Goal: Task Accomplishment & Management: Manage account settings

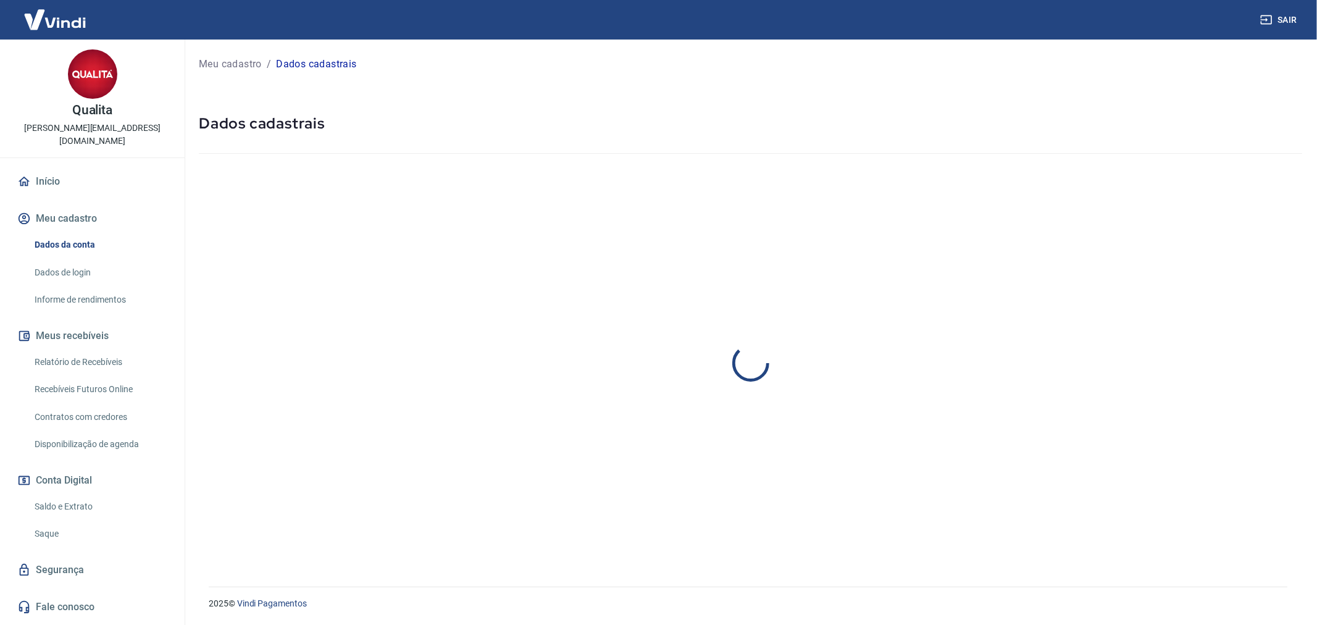
select select "PR"
select select "business"
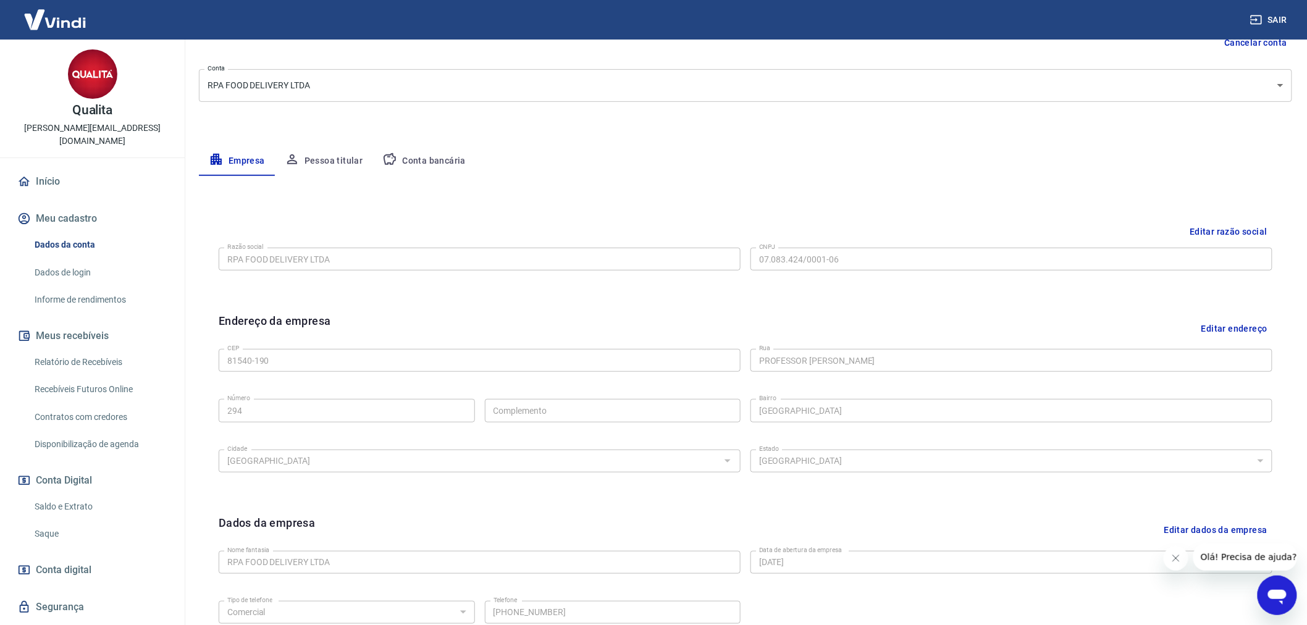
scroll to position [264, 0]
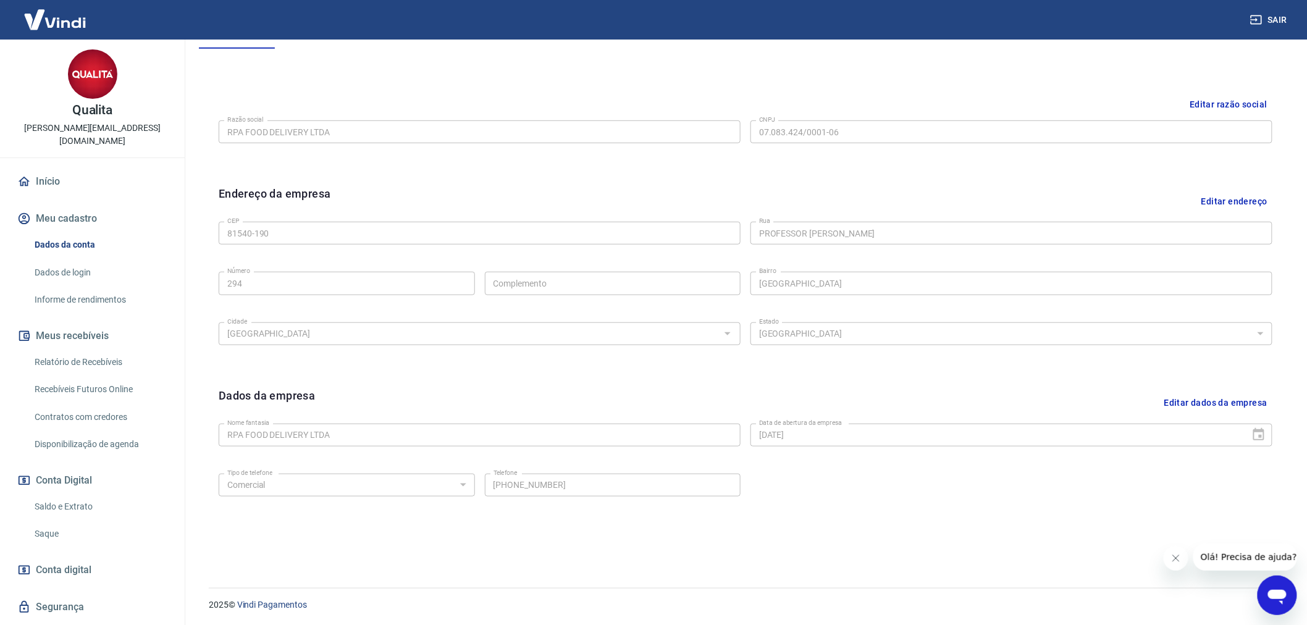
click at [828, 119] on div "Razão social RPA FOOD DELIVERY LTDA Razão social CNPJ 07.083.424/0001-06 CNPJ" at bounding box center [745, 130] width 1053 height 30
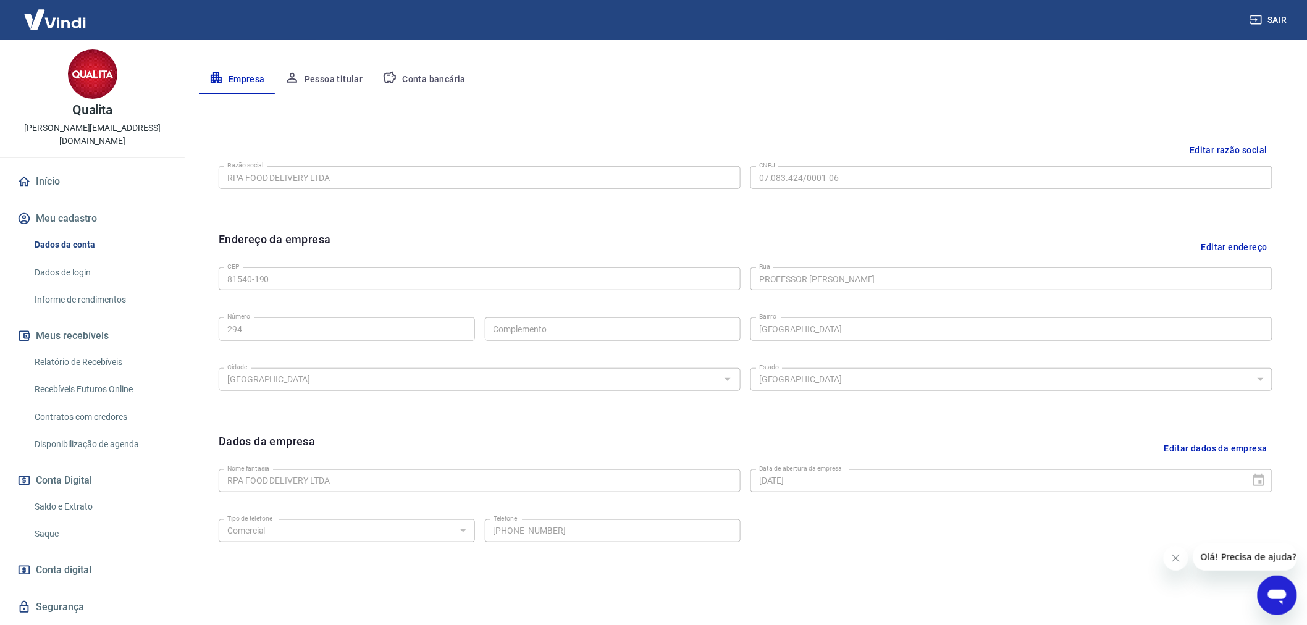
scroll to position [0, 0]
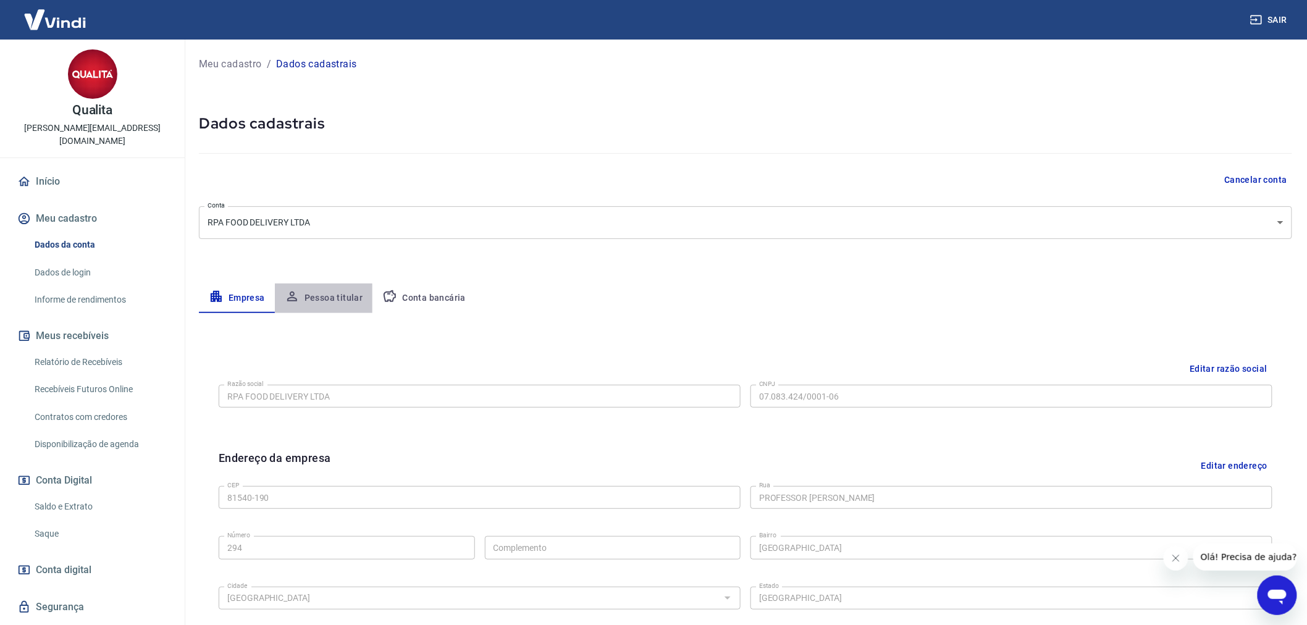
click at [340, 285] on button "Pessoa titular" at bounding box center [324, 298] width 98 height 30
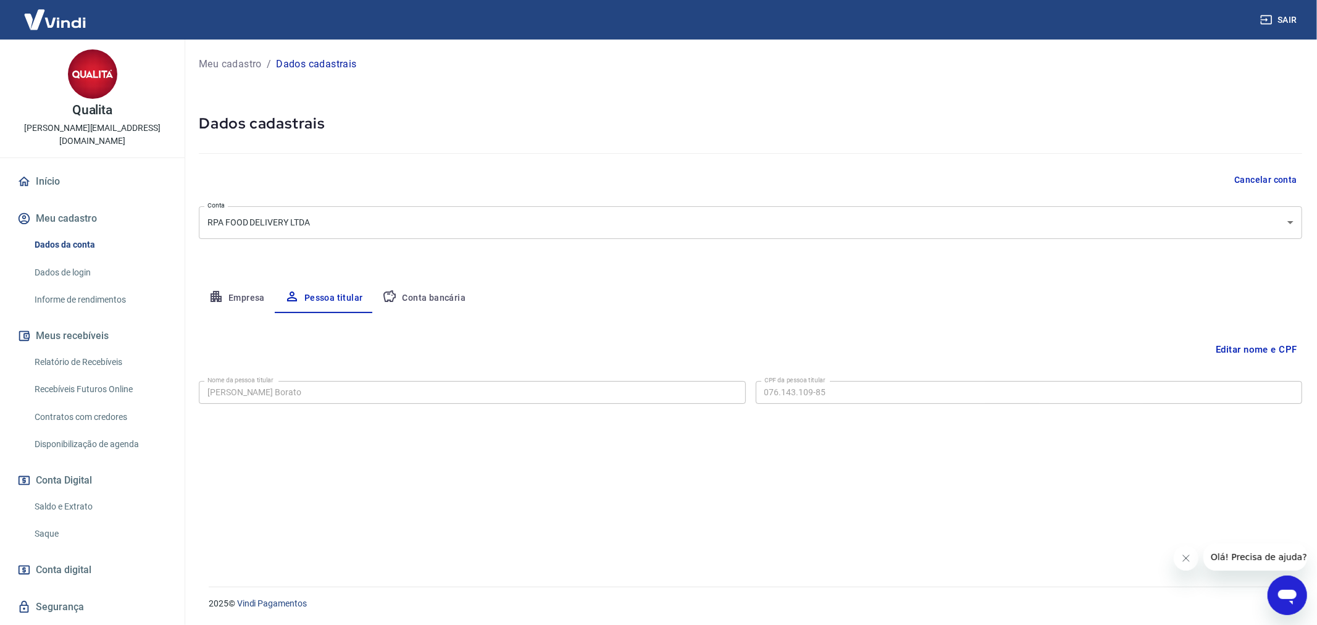
click at [394, 286] on button "Conta bancária" at bounding box center [423, 298] width 103 height 30
select select "1"
click at [231, 298] on button "Empresa" at bounding box center [237, 298] width 76 height 30
select select "PR"
select select "business"
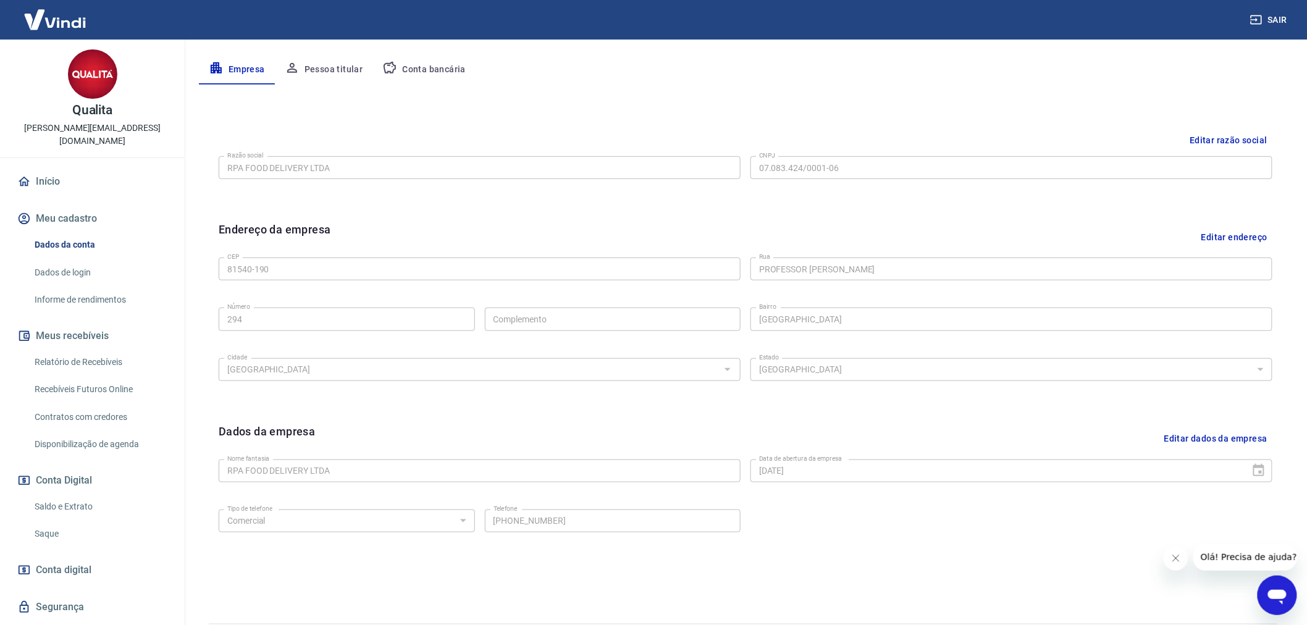
scroll to position [264, 0]
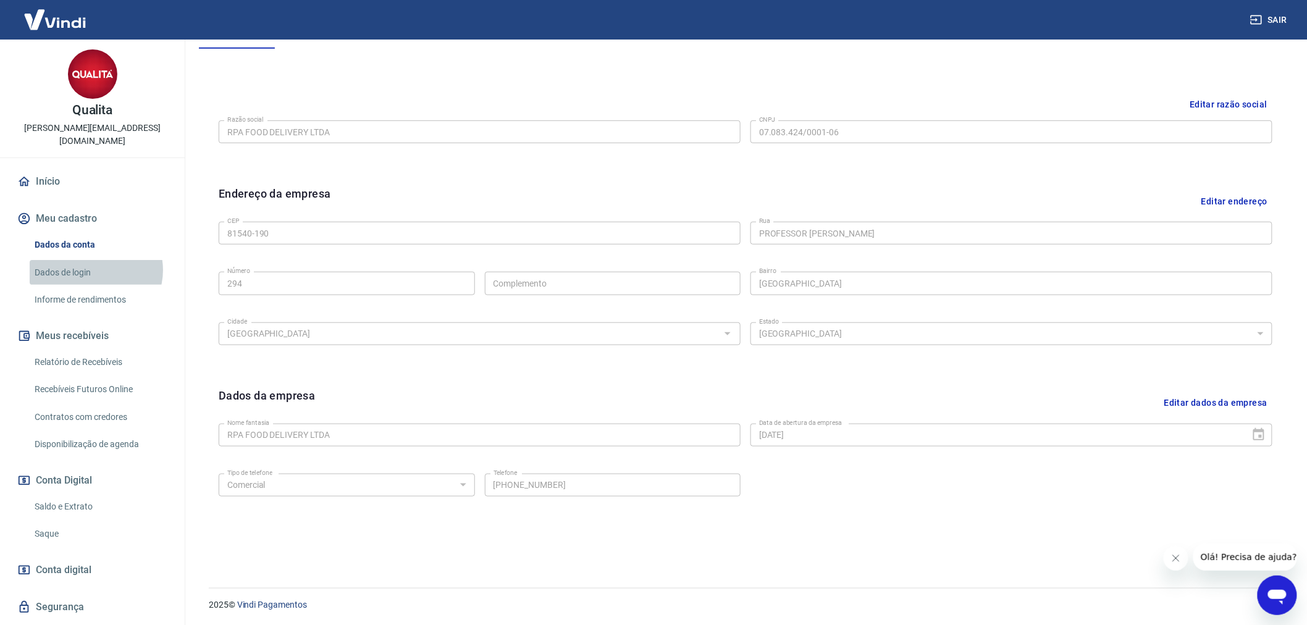
click at [95, 260] on link "Dados de login" at bounding box center [100, 272] width 140 height 25
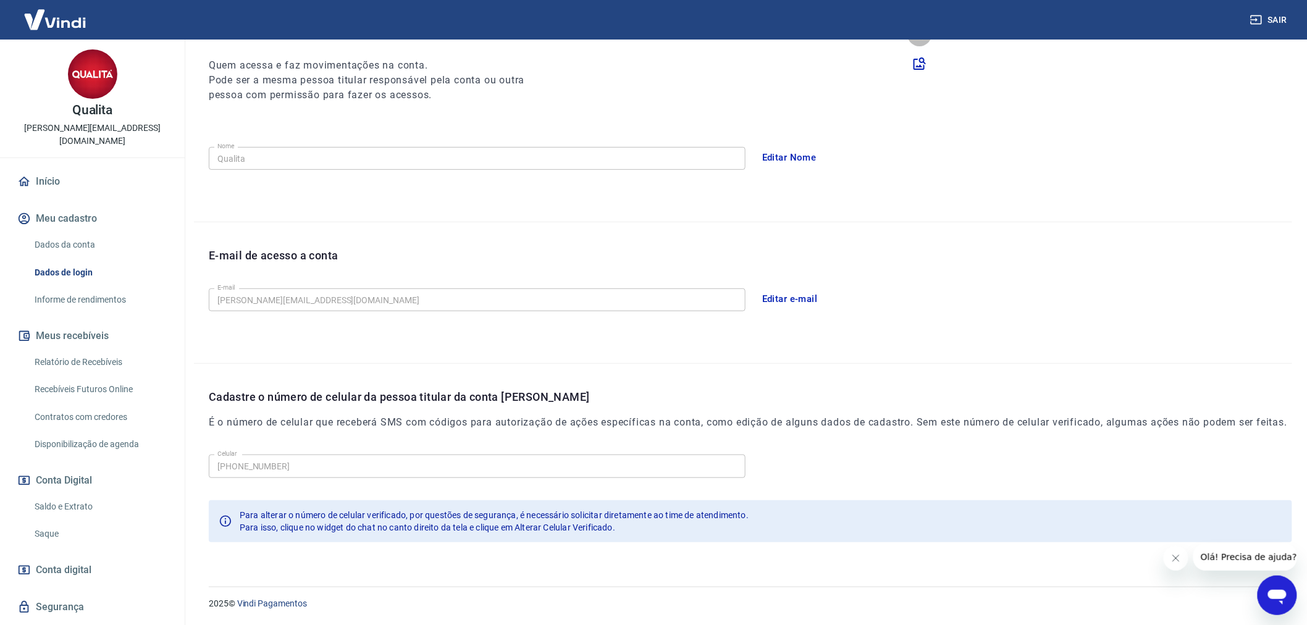
scroll to position [151, 0]
drag, startPoint x: 289, startPoint y: 520, endPoint x: 711, endPoint y: 514, distance: 421.8
click at [711, 514] on div "Para alterar o número de celular verificado, por questões de segurança, é neces…" at bounding box center [494, 515] width 509 height 12
click at [668, 528] on div "Para isso, clique no widget do chat no canto direito da tela e clique em Altera…" at bounding box center [494, 528] width 509 height 12
drag, startPoint x: 241, startPoint y: 527, endPoint x: 668, endPoint y: 521, distance: 426.8
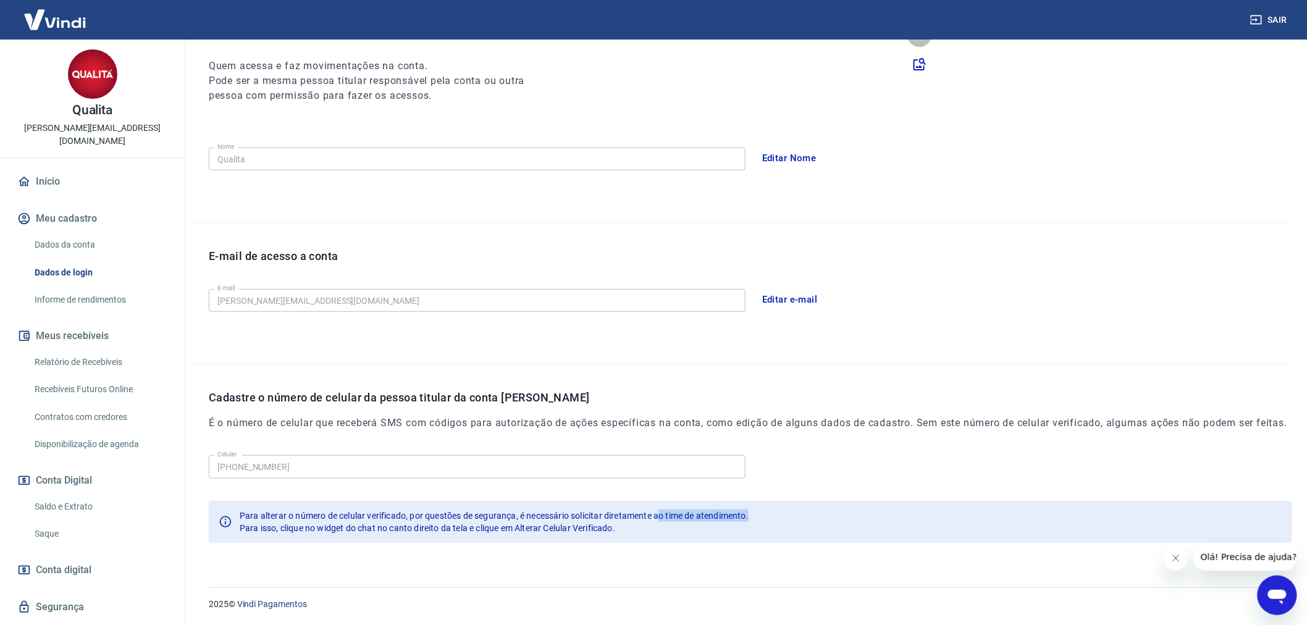
click at [668, 521] on div "Para alterar o número de celular verificado, por questões de segurança, é neces…" at bounding box center [494, 522] width 509 height 35
click at [662, 523] on div "Para isso, clique no widget do chat no canto direito da tela e clique em Altera…" at bounding box center [494, 528] width 509 height 12
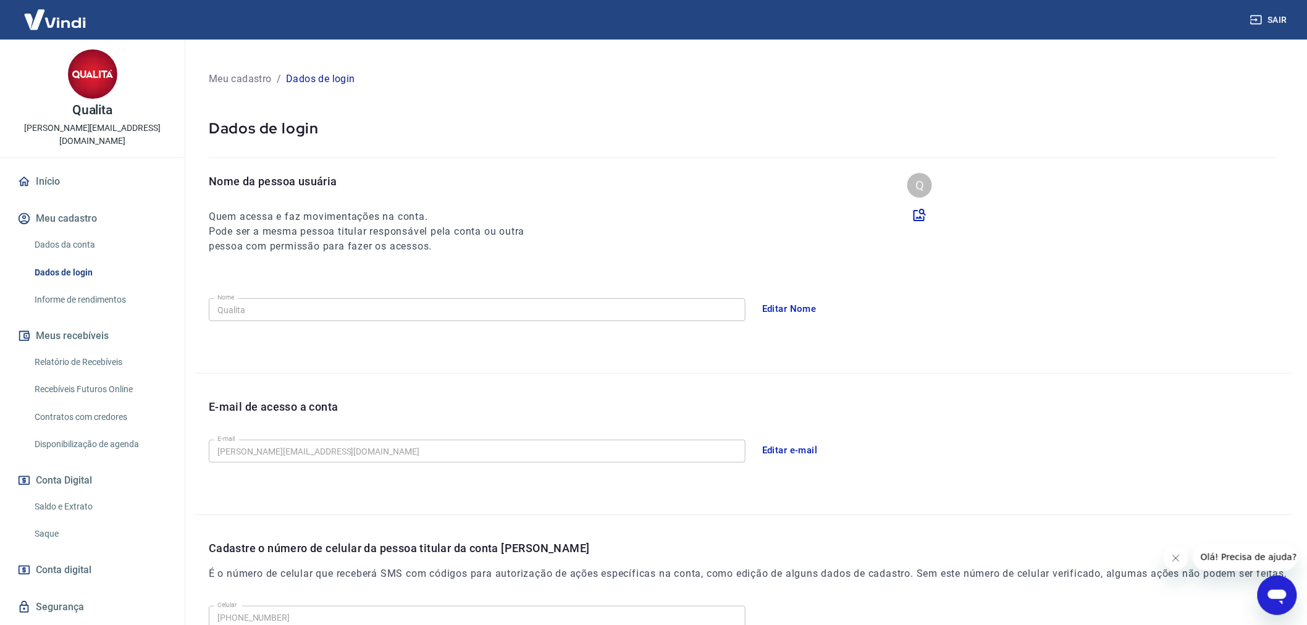
click at [775, 447] on button "Editar e-mail" at bounding box center [789, 450] width 69 height 26
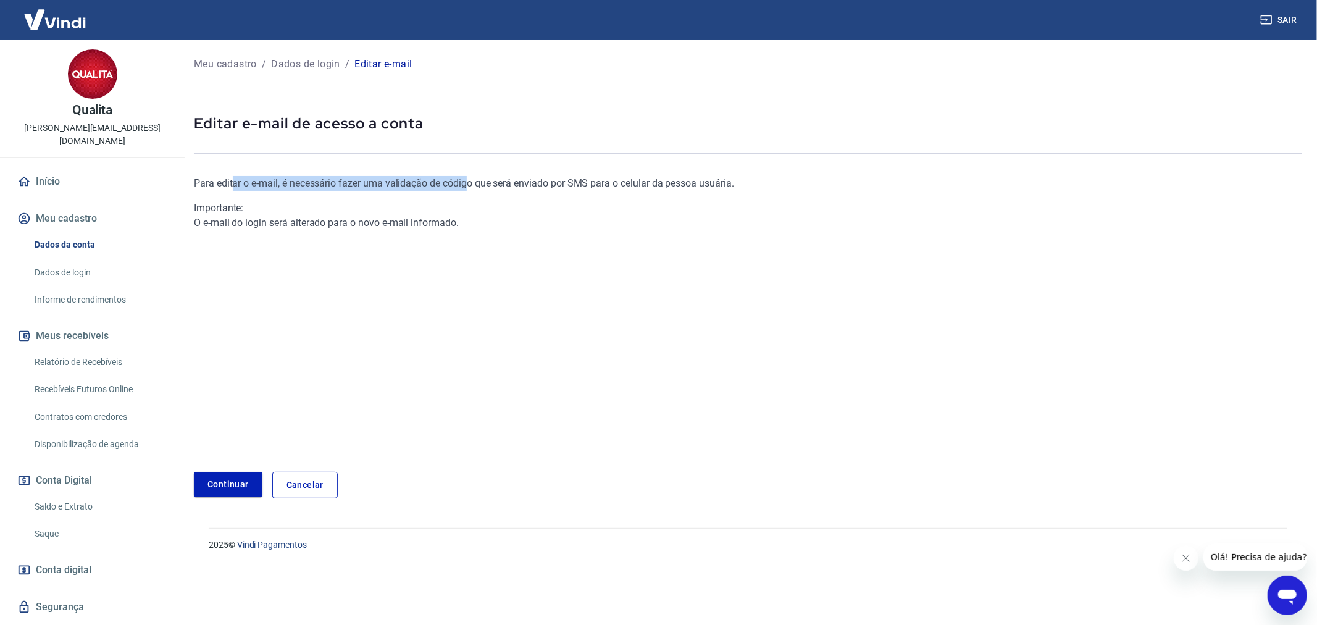
drag, startPoint x: 233, startPoint y: 179, endPoint x: 457, endPoint y: 190, distance: 224.4
click at [457, 190] on p "Para editar o e-mail, é necessário fazer uma validação de código que será envia…" at bounding box center [563, 183] width 739 height 15
click at [473, 183] on p "Para editar o e-mail, é necessário fazer uma validação de código que será envia…" at bounding box center [563, 183] width 739 height 15
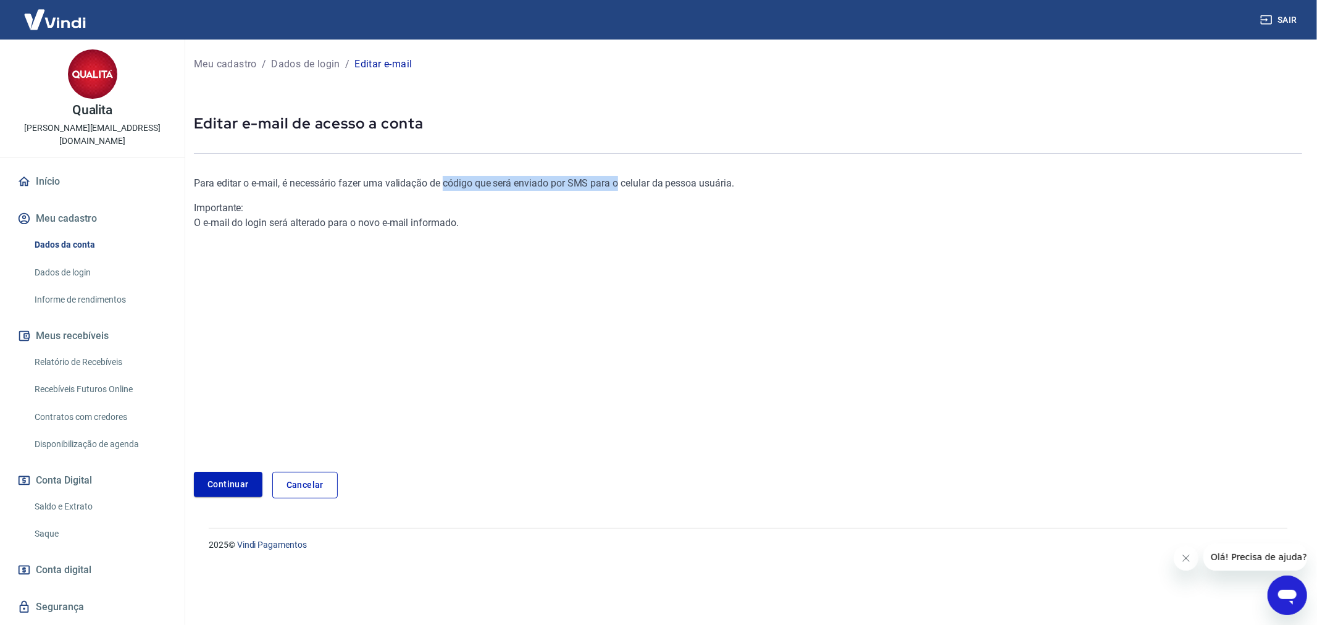
drag, startPoint x: 442, startPoint y: 182, endPoint x: 659, endPoint y: 186, distance: 217.4
click at [606, 184] on p "Para editar o e-mail, é necessário fazer uma validação de código que será envia…" at bounding box center [563, 183] width 739 height 15
click at [662, 186] on p "Para editar o e-mail, é necessário fazer uma validação de código que será envia…" at bounding box center [563, 183] width 739 height 15
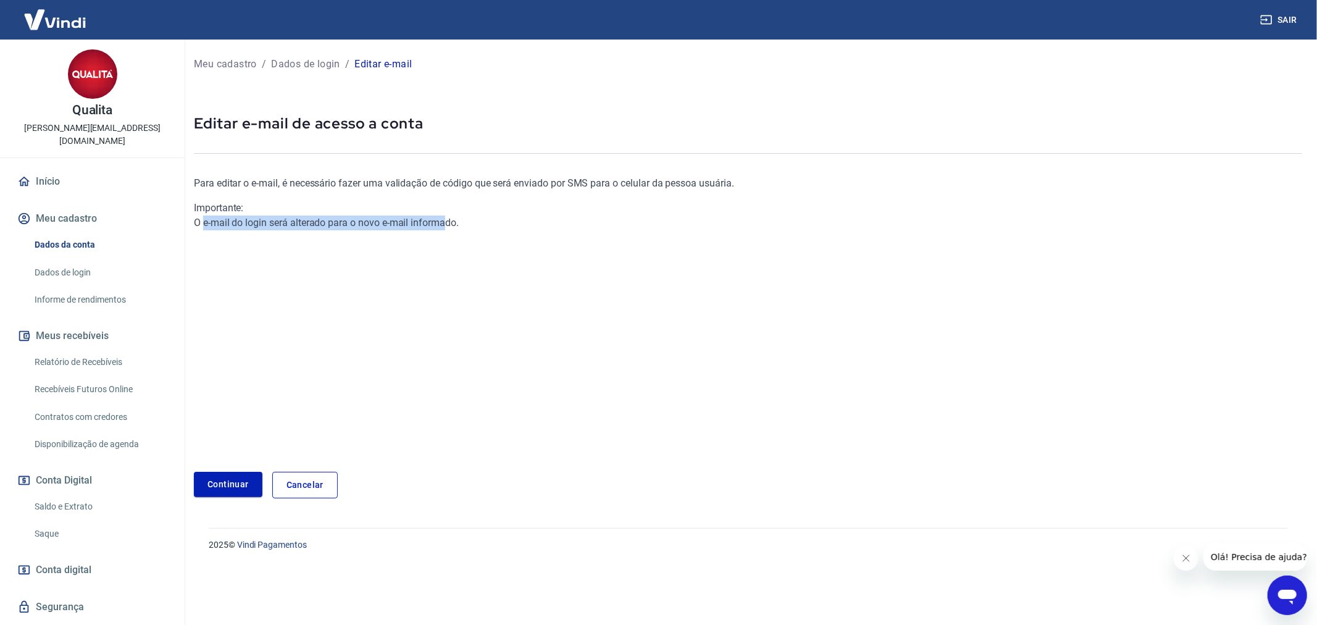
drag, startPoint x: 202, startPoint y: 227, endPoint x: 437, endPoint y: 238, distance: 234.9
click at [437, 238] on div "Para editar o e-mail, é necessário fazer uma validação de código que será envia…" at bounding box center [563, 304] width 739 height 296
click at [446, 225] on div "Importante: O e-mail do login será alterado para o novo e-mail informado." at bounding box center [563, 216] width 739 height 30
click at [240, 485] on link "Continuar" at bounding box center [228, 484] width 69 height 25
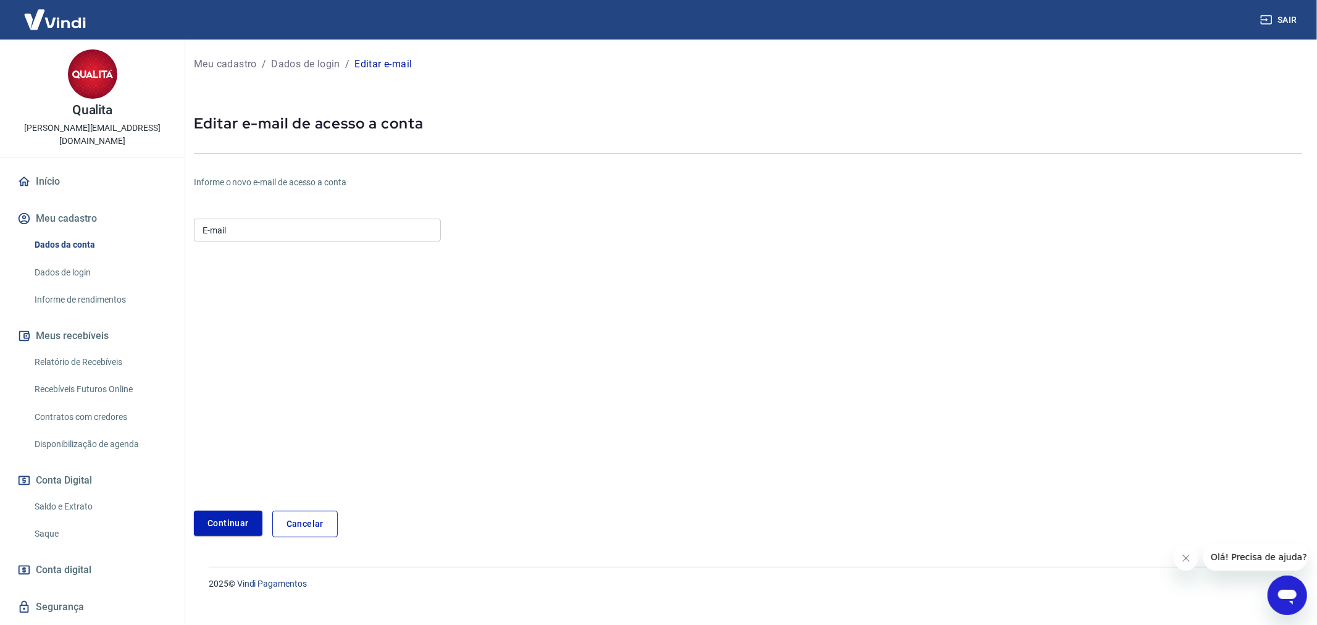
click at [362, 242] on div "E-mail E-mail" at bounding box center [317, 229] width 247 height 30
drag, startPoint x: 354, startPoint y: 219, endPoint x: 349, endPoint y: 225, distance: 8.4
click at [354, 219] on input "E-mail" at bounding box center [317, 230] width 247 height 23
type input "financeiro@qualitapizzas.com.br"
click at [225, 529] on button "Continuar" at bounding box center [228, 523] width 69 height 25
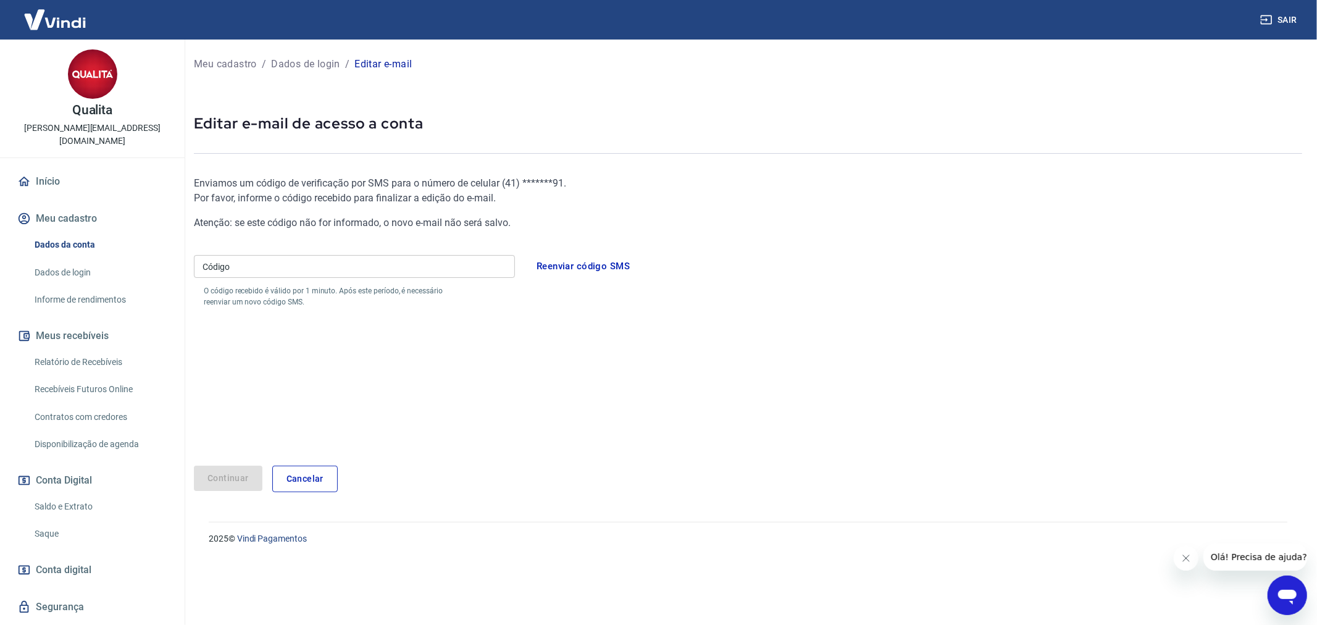
click at [382, 276] on input "Código" at bounding box center [354, 266] width 321 height 23
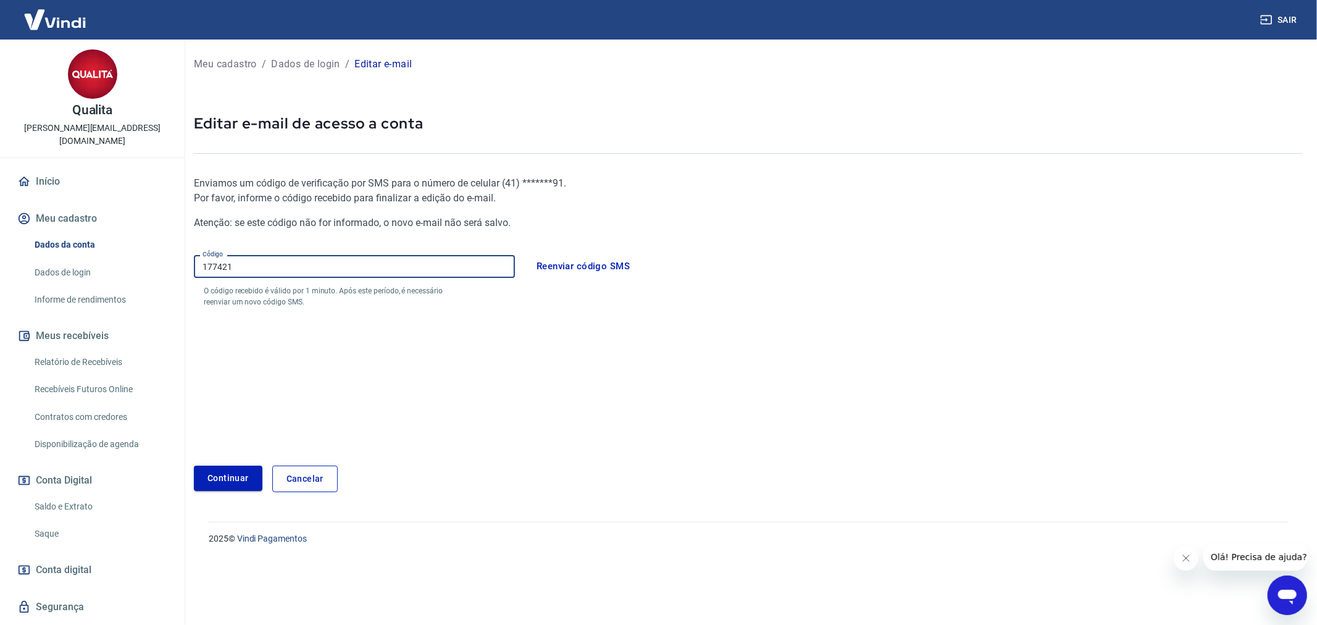
type input "177421"
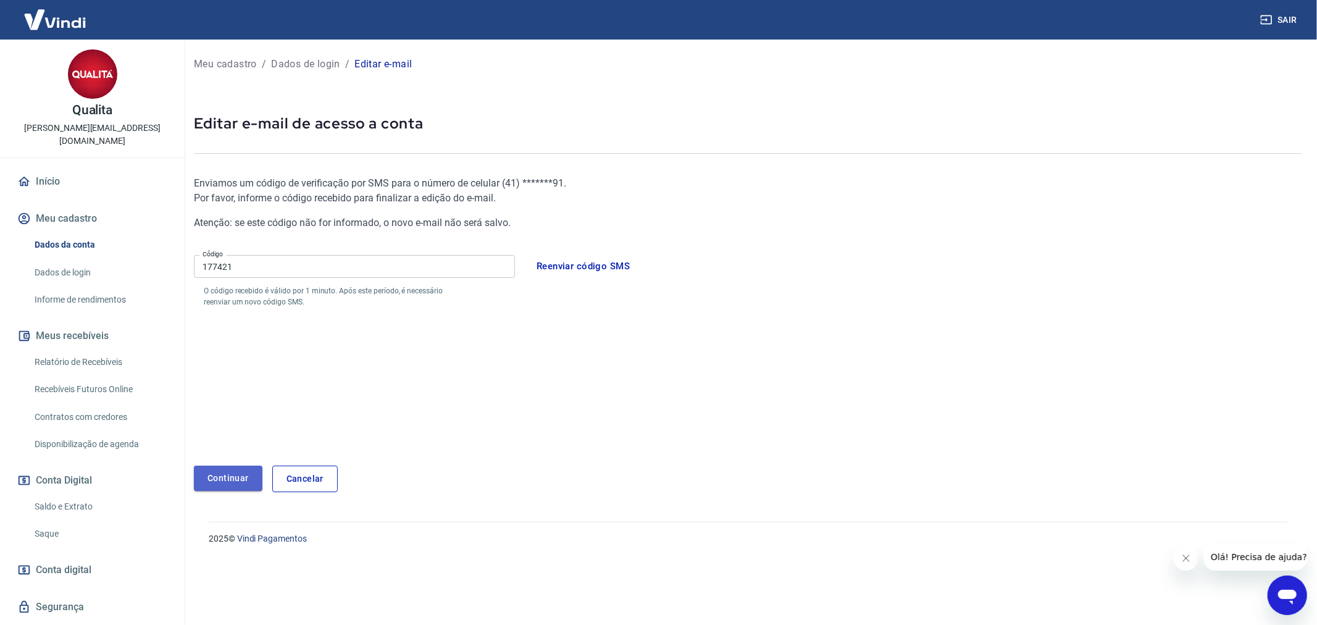
click at [237, 482] on button "Continuar" at bounding box center [228, 478] width 69 height 25
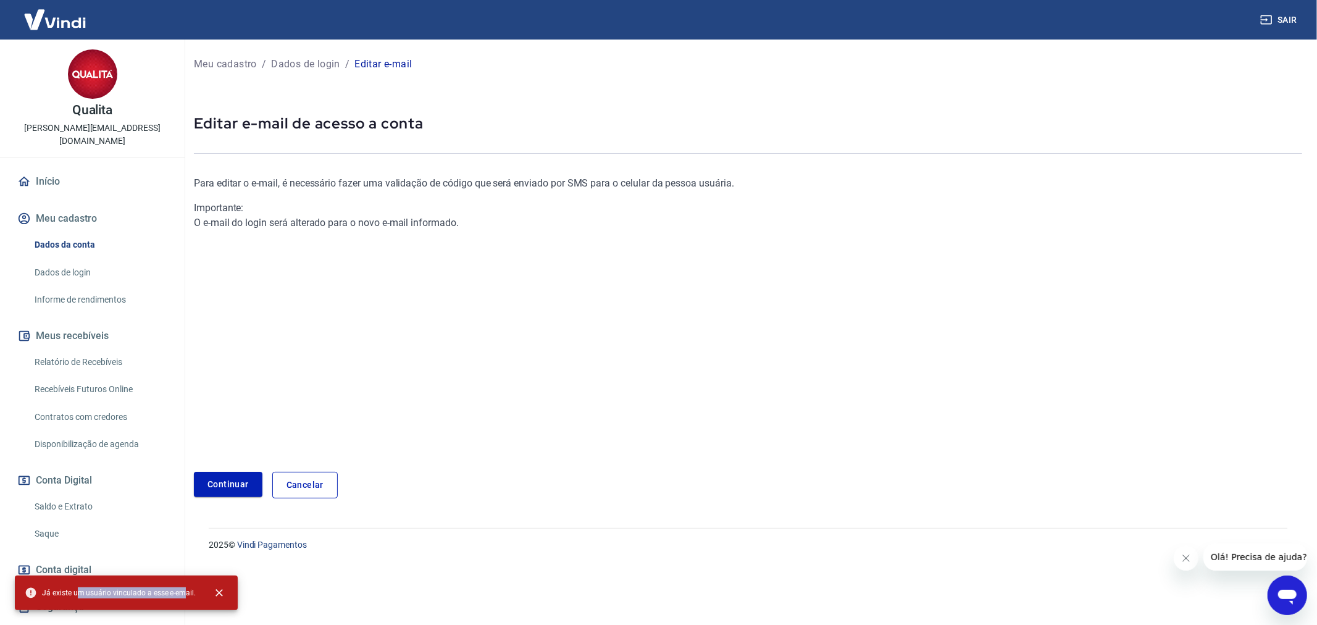
drag, startPoint x: 81, startPoint y: 590, endPoint x: 365, endPoint y: 499, distance: 298.2
click at [204, 587] on div "Já existe um usuário vinculado a esse e-email." at bounding box center [126, 593] width 223 height 35
click at [545, 405] on div "Para editar o e-mail, é necessário fazer uma validação de código que será envia…" at bounding box center [563, 304] width 739 height 296
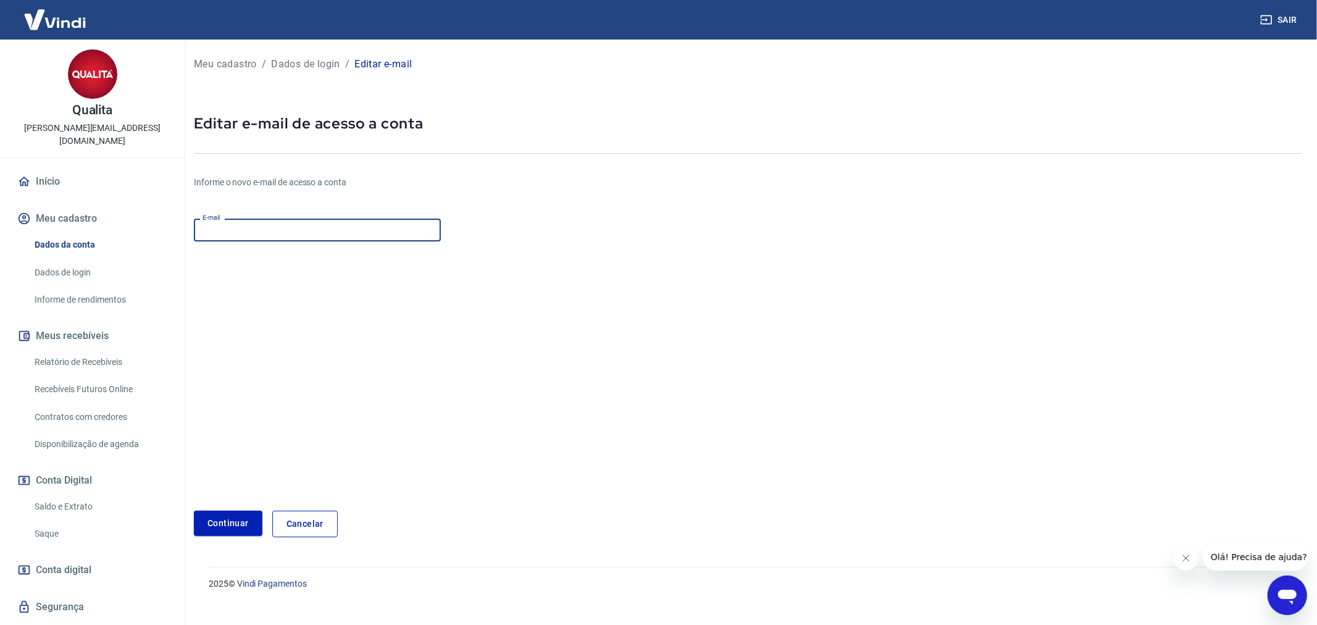
click at [285, 233] on input "E-mail" at bounding box center [317, 230] width 247 height 23
type input "qualita@qualitapizzas.com.br"
click at [225, 517] on button "Continuar" at bounding box center [228, 523] width 69 height 25
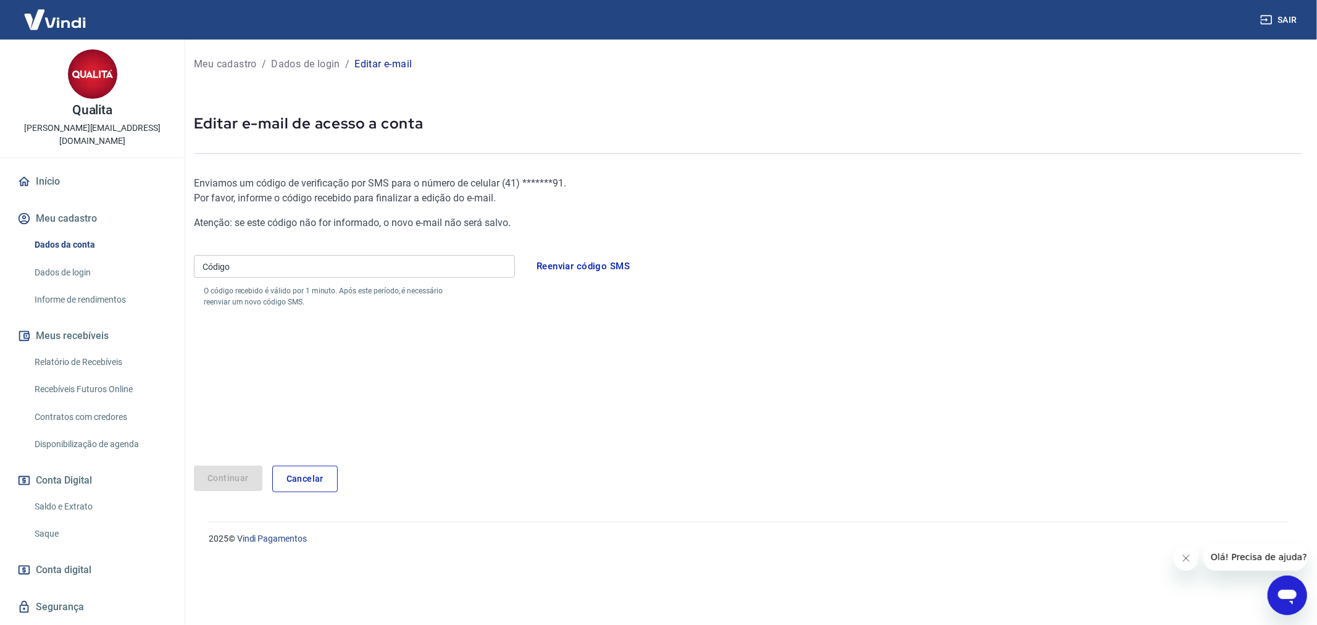
click at [338, 274] on input "Código" at bounding box center [354, 266] width 321 height 23
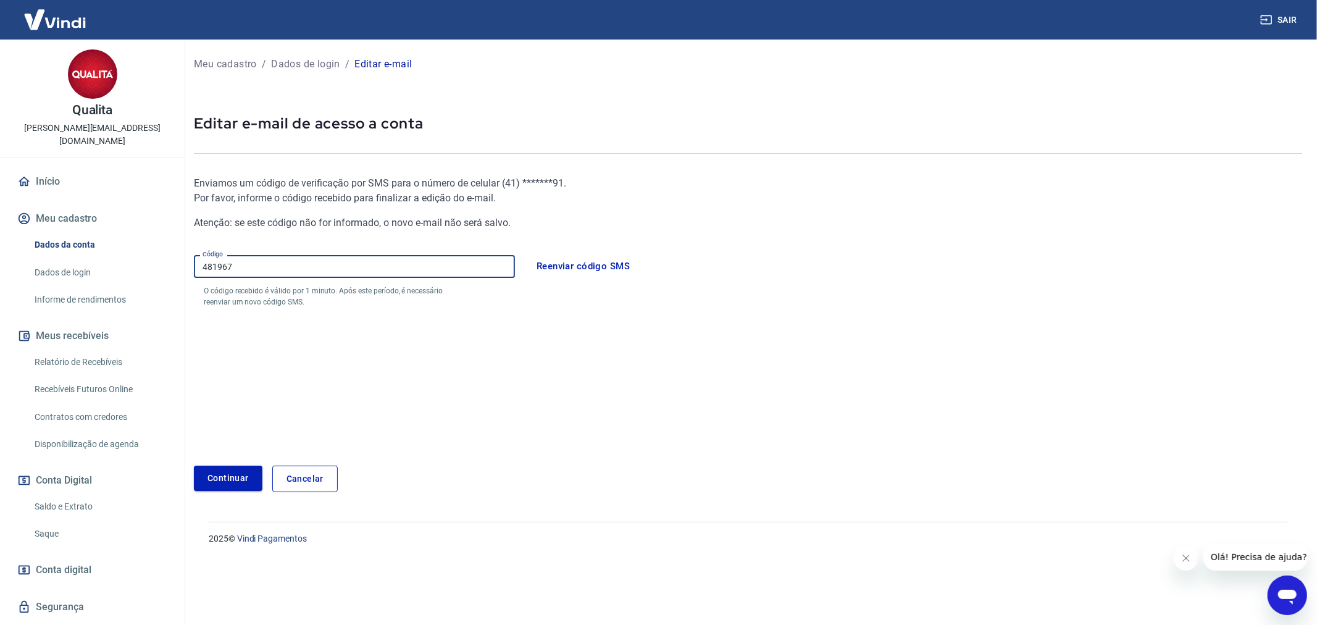
type input "481967"
click at [205, 472] on button "Continuar" at bounding box center [228, 478] width 69 height 25
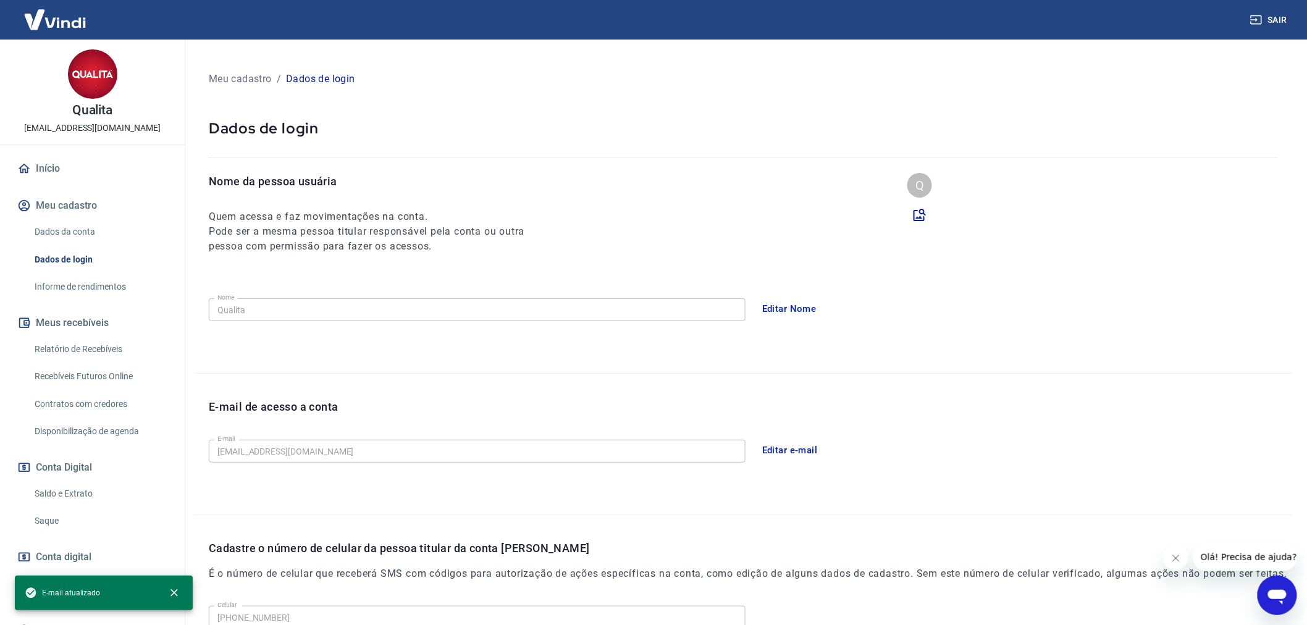
click at [1273, 22] on button "Sair" at bounding box center [1269, 20] width 44 height 23
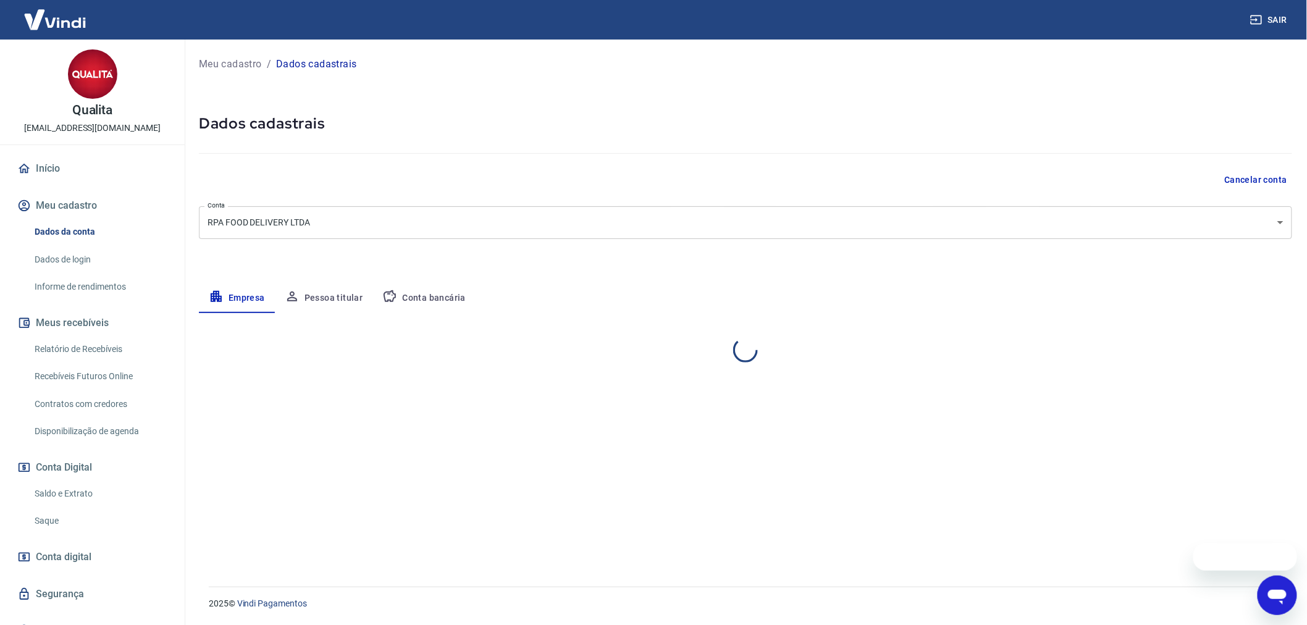
select select "PR"
select select "business"
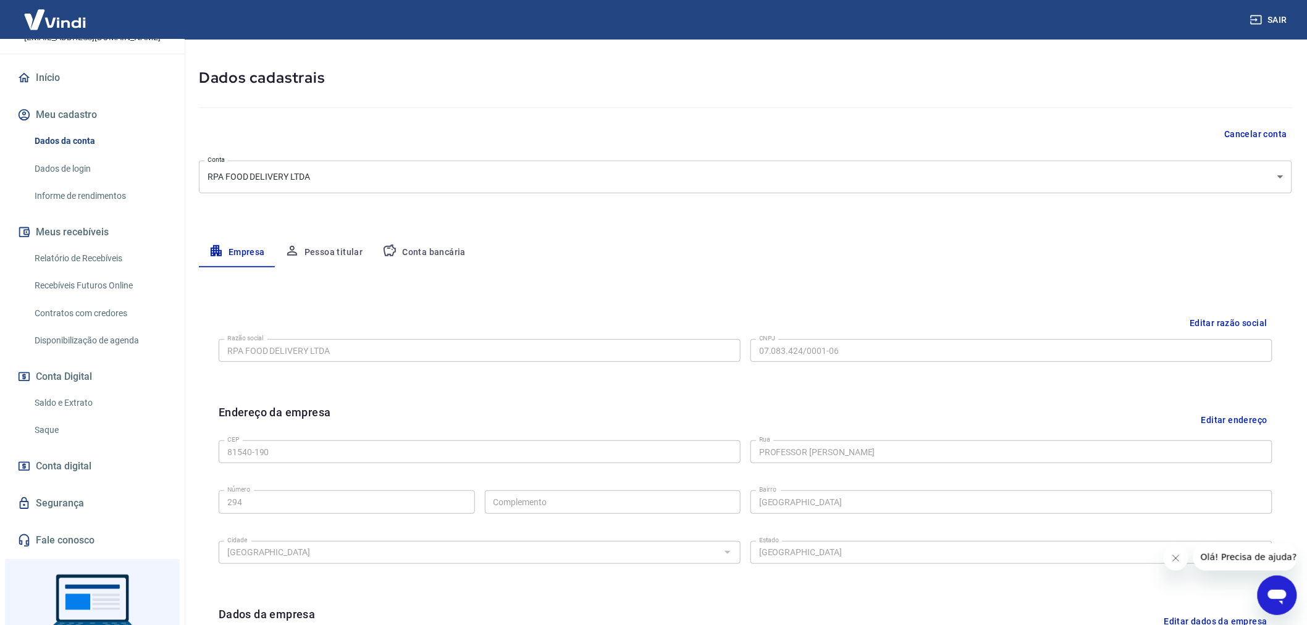
scroll to position [183, 0]
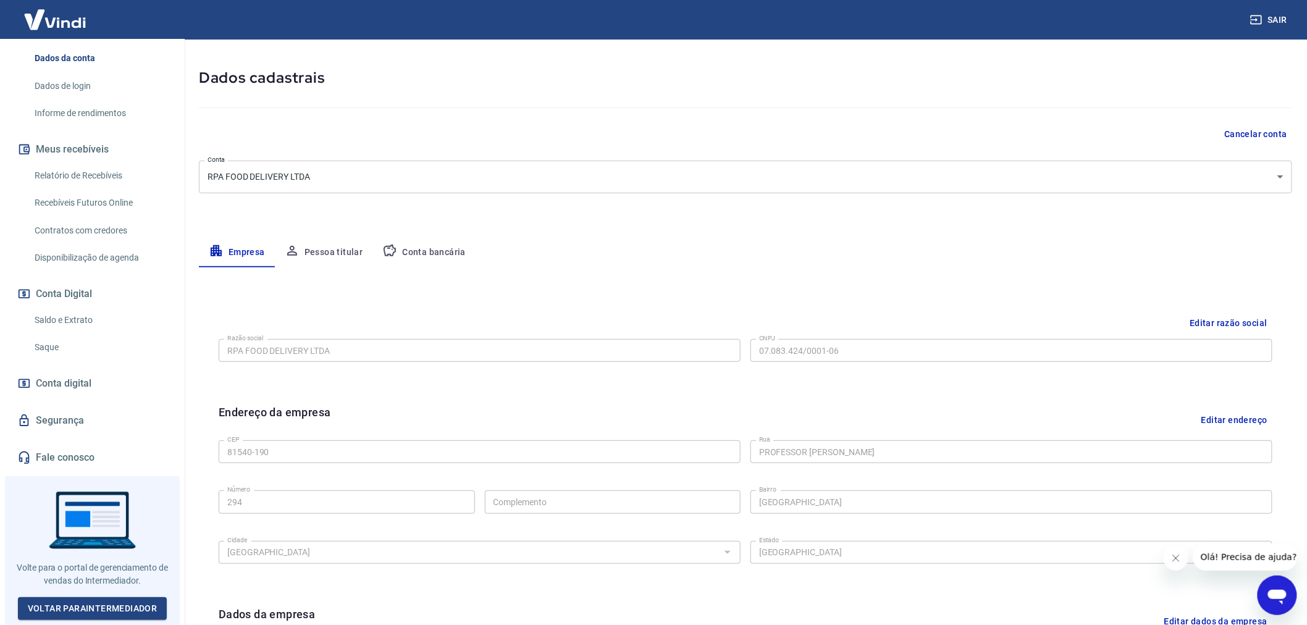
click at [79, 407] on link "Segurança" at bounding box center [92, 420] width 155 height 27
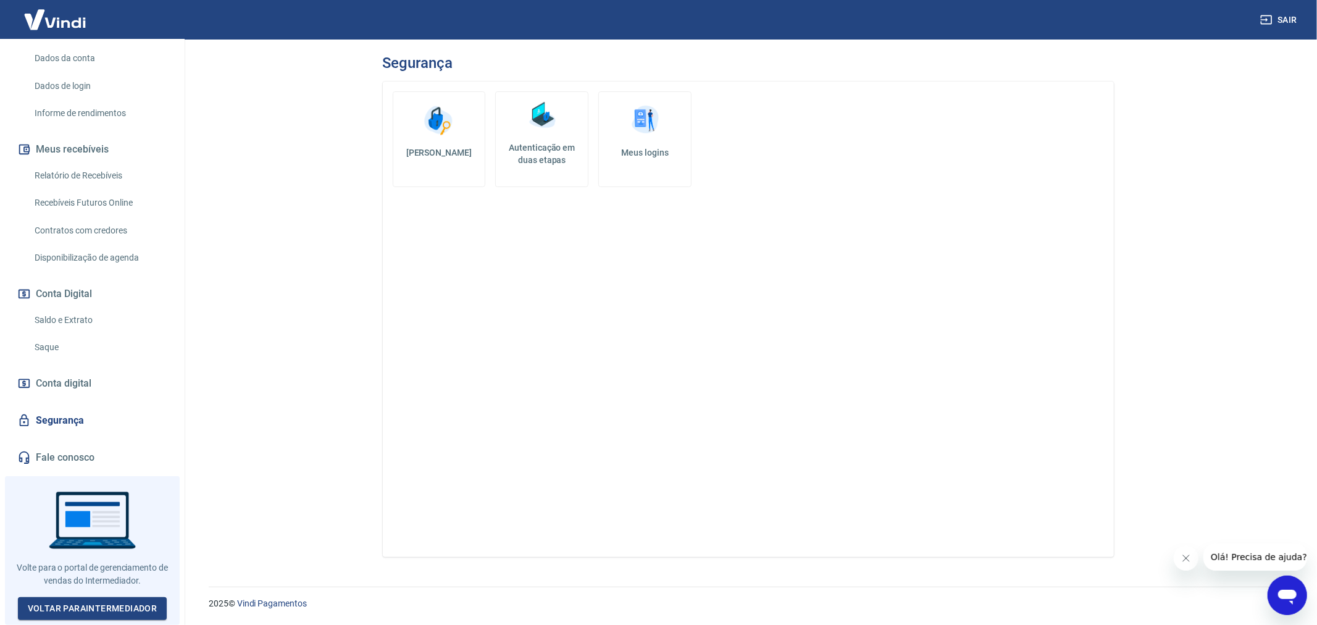
click at [558, 159] on h5 "Autenticação em duas etapas" at bounding box center [542, 153] width 82 height 25
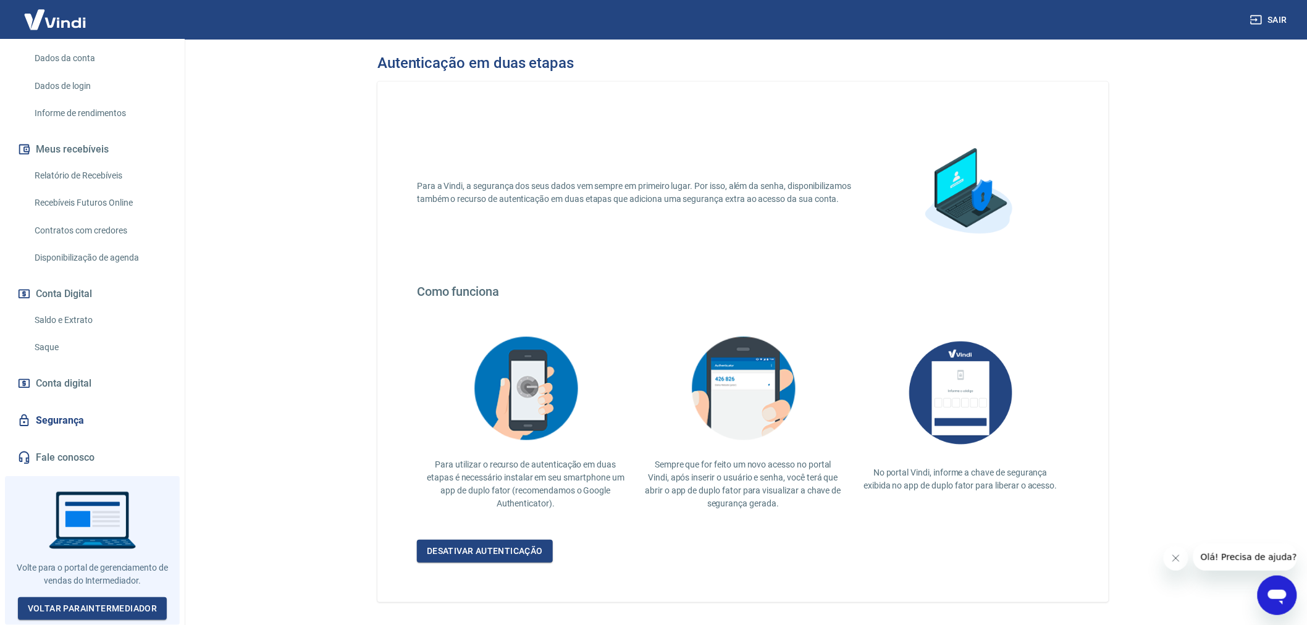
click at [59, 444] on link "Fale conosco" at bounding box center [92, 457] width 155 height 27
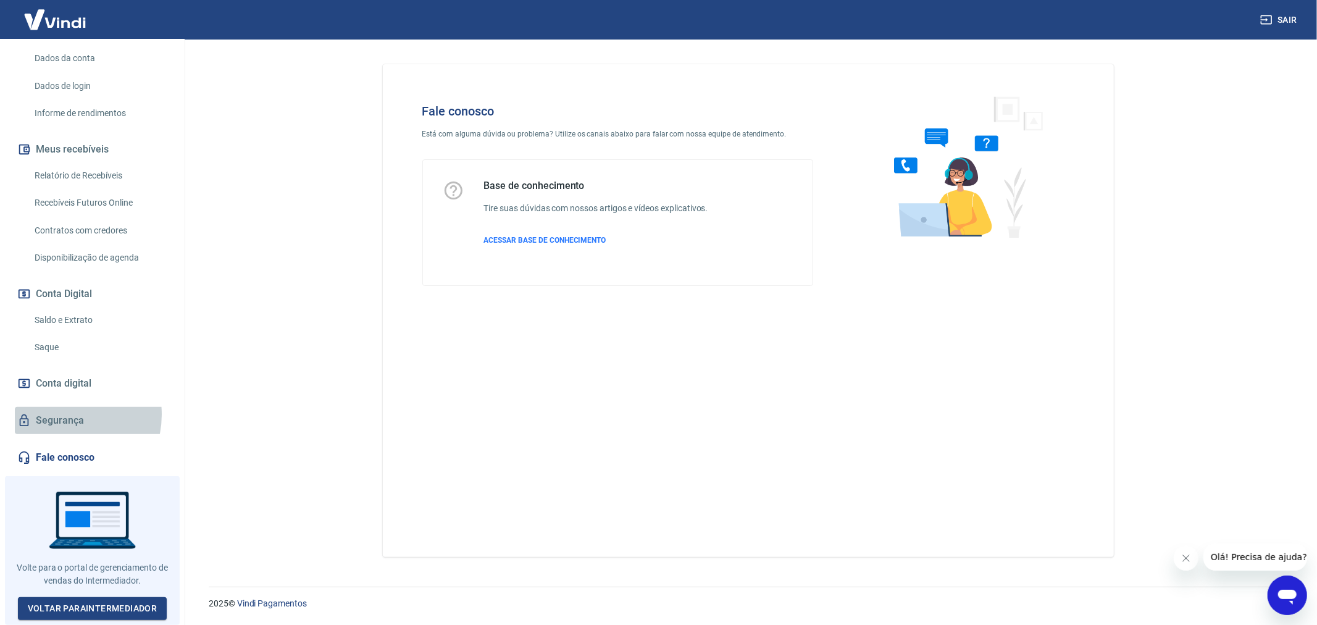
click at [63, 407] on link "Segurança" at bounding box center [92, 420] width 155 height 27
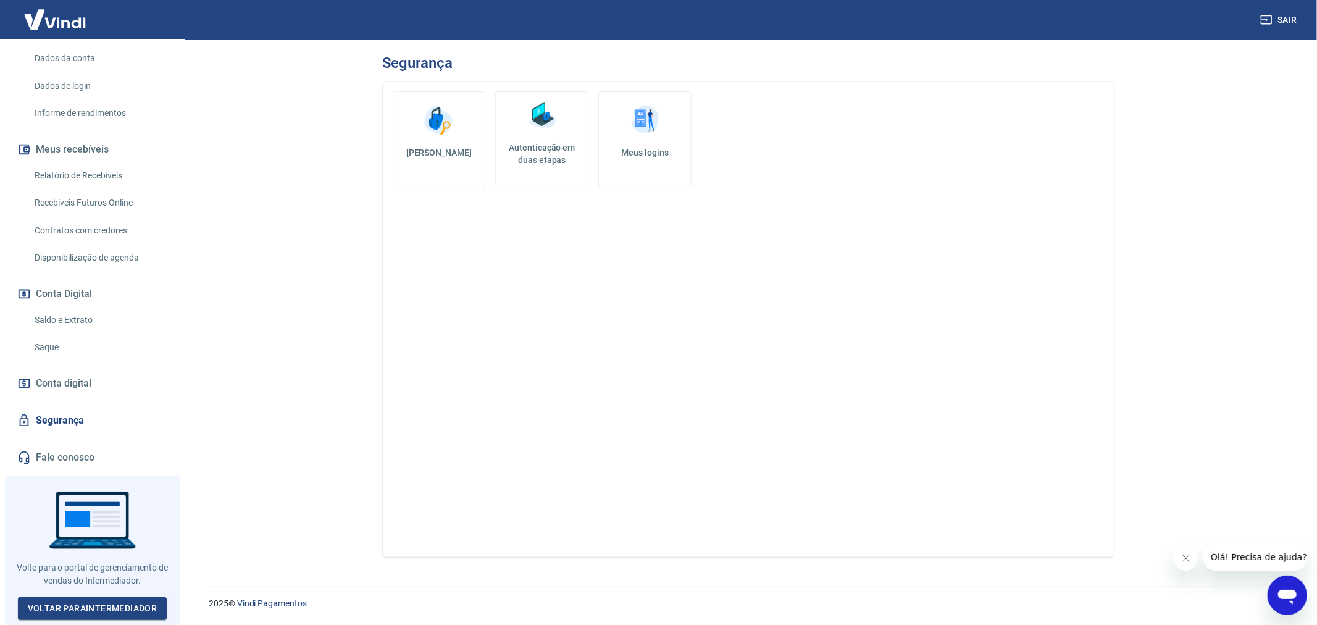
click at [662, 130] on img at bounding box center [645, 120] width 37 height 37
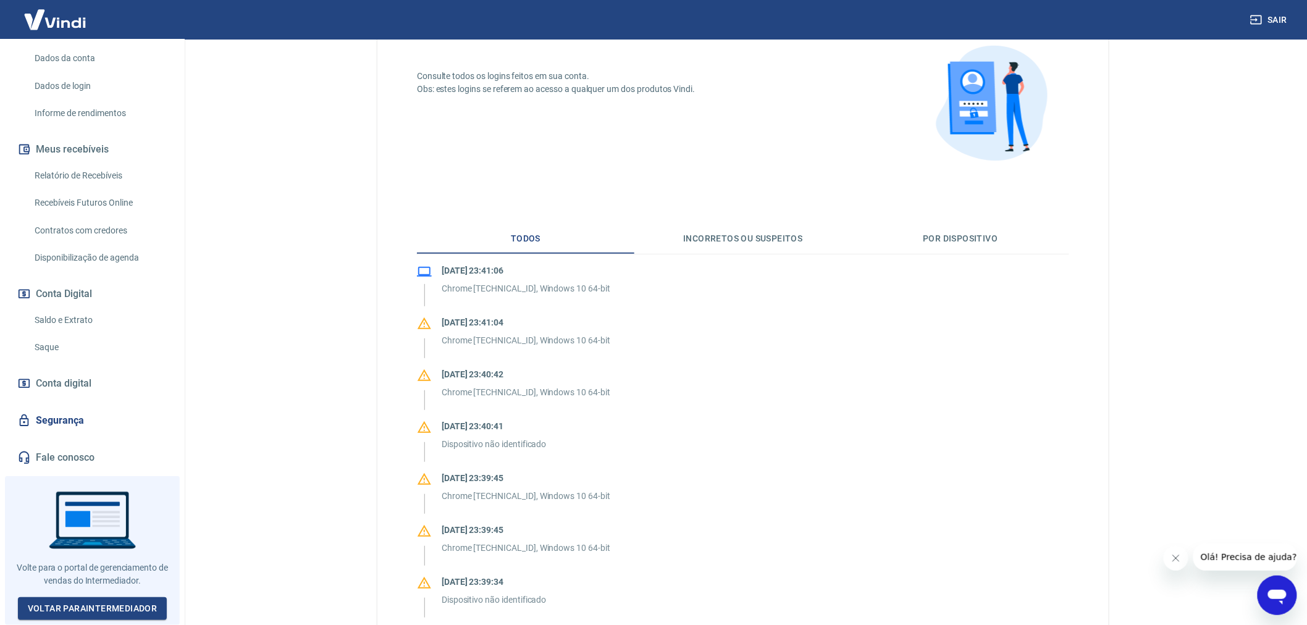
scroll to position [137, 0]
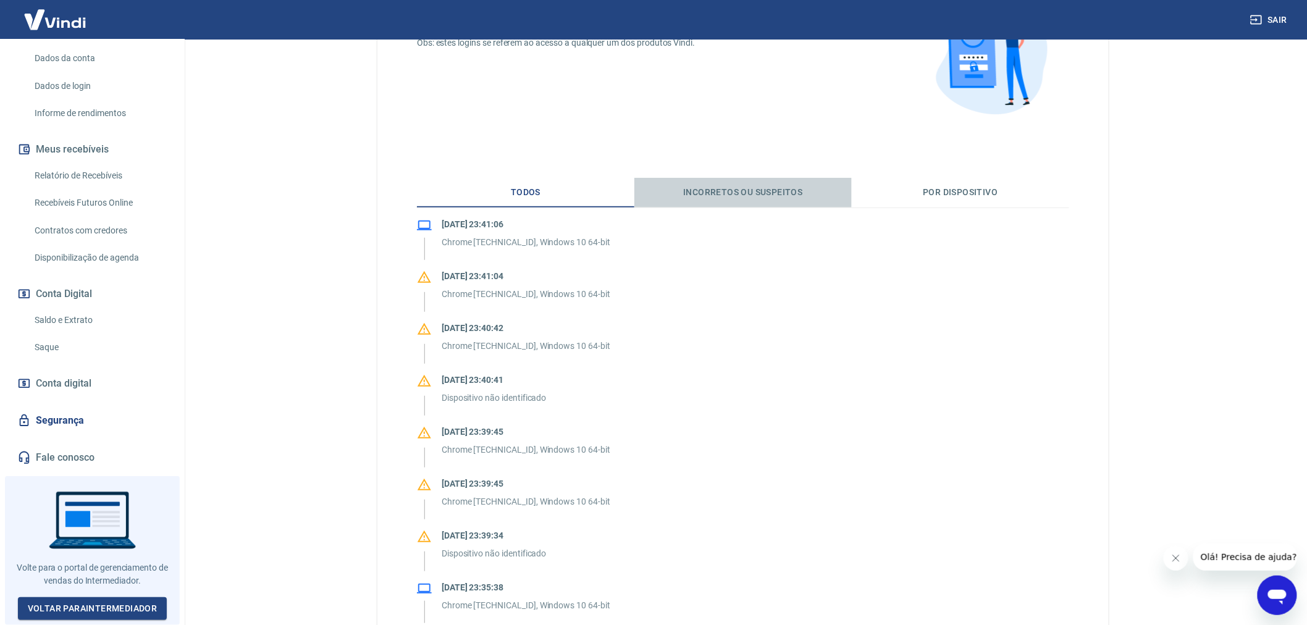
click at [781, 188] on button "Incorretos ou suspeitos" at bounding box center [742, 193] width 217 height 30
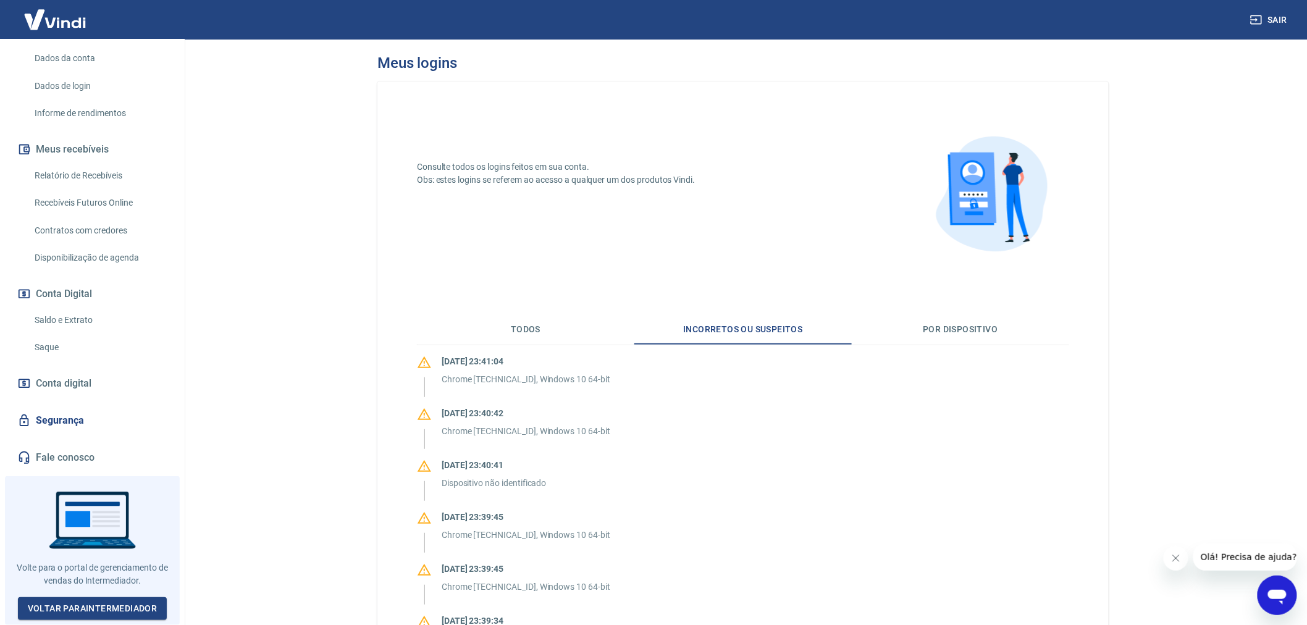
click at [957, 330] on button "Por dispositivo" at bounding box center [960, 330] width 217 height 30
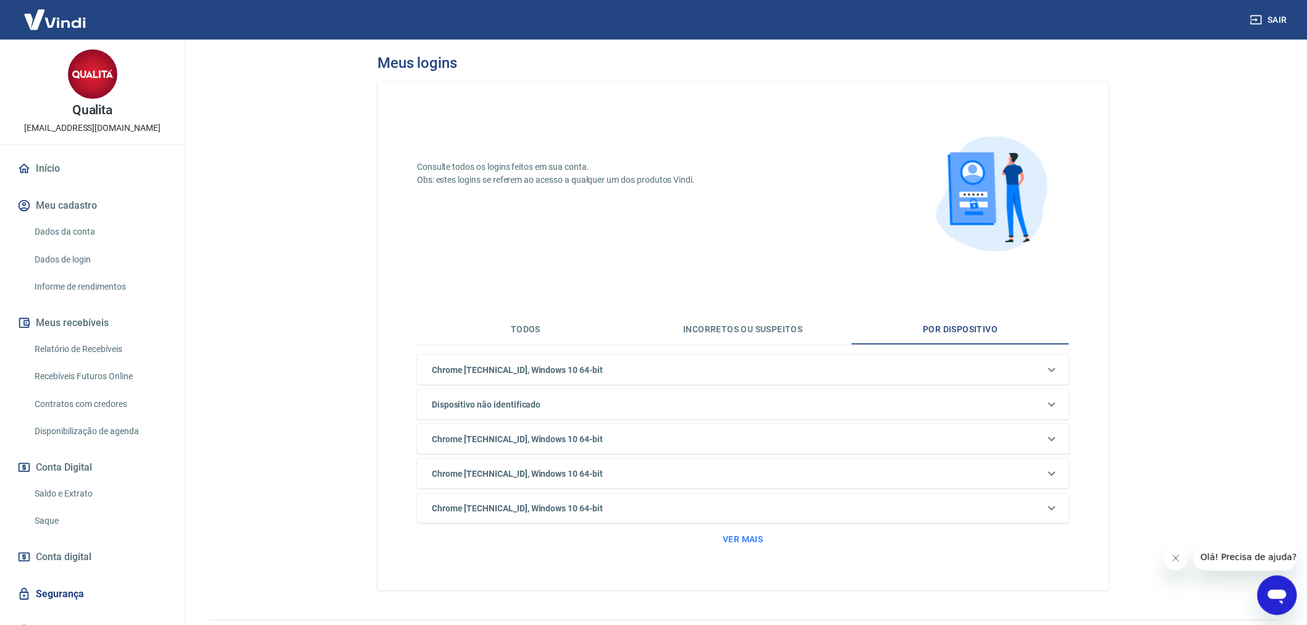
click at [70, 267] on link "Dados de login" at bounding box center [100, 259] width 140 height 25
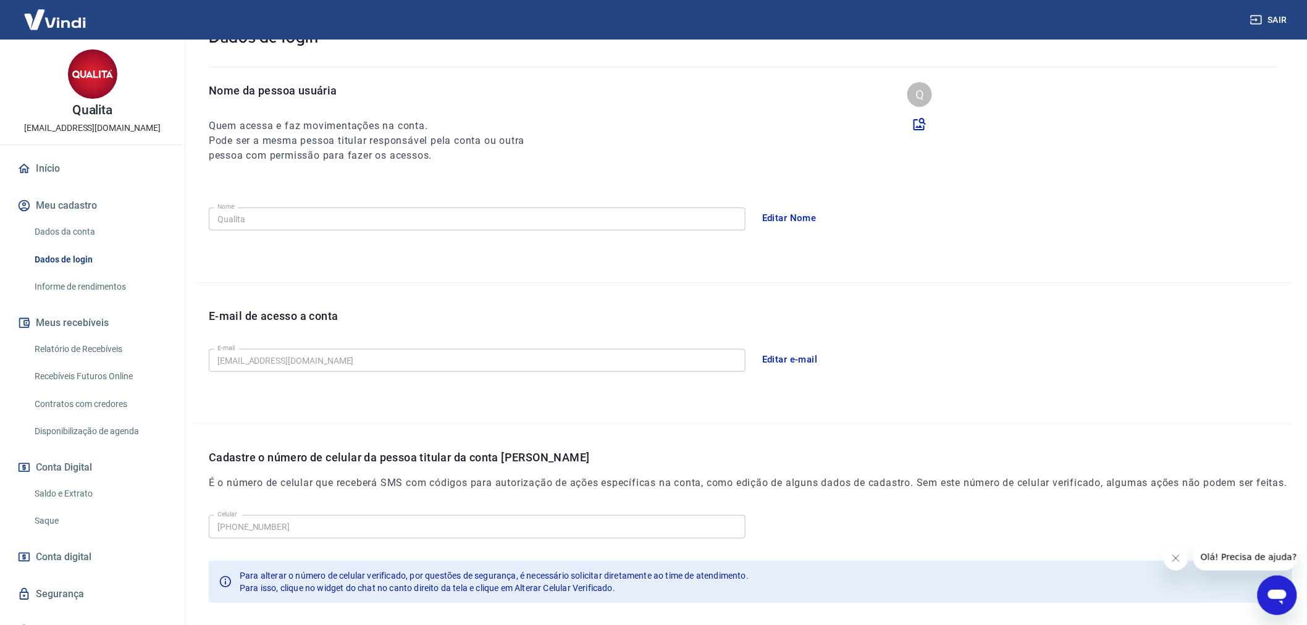
scroll to position [151, 0]
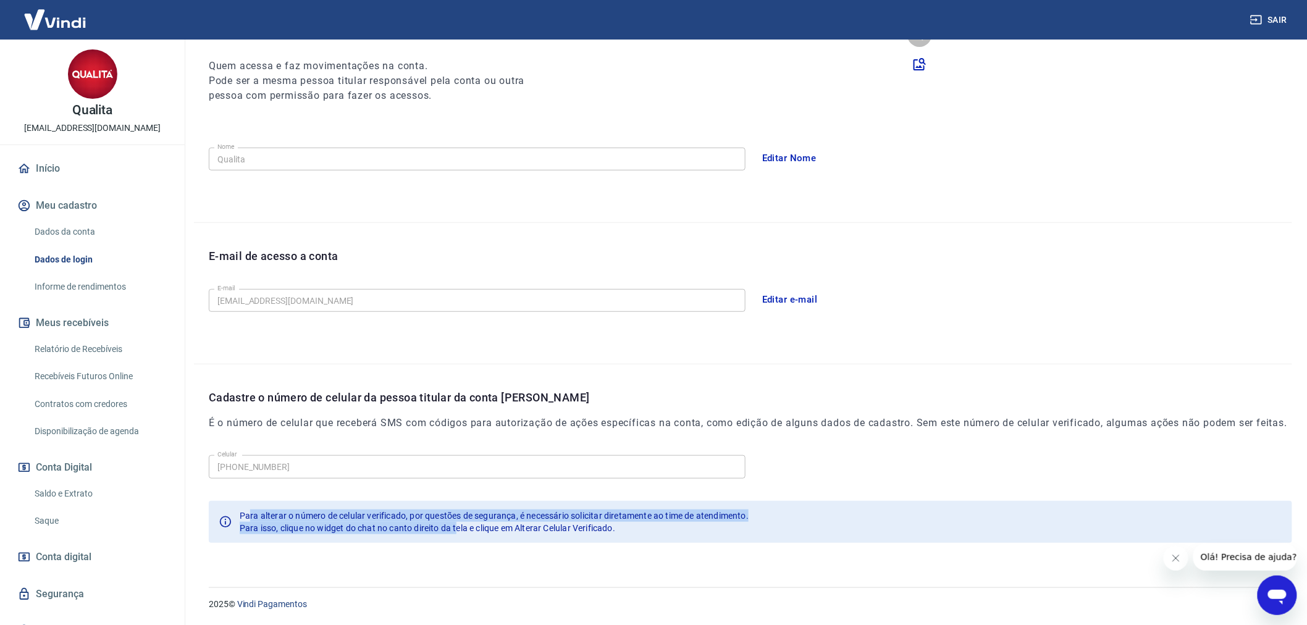
drag, startPoint x: 249, startPoint y: 515, endPoint x: 458, endPoint y: 526, distance: 209.6
click at [458, 526] on div "Para alterar o número de celular verificado, por questões de segurança, é neces…" at bounding box center [494, 522] width 509 height 35
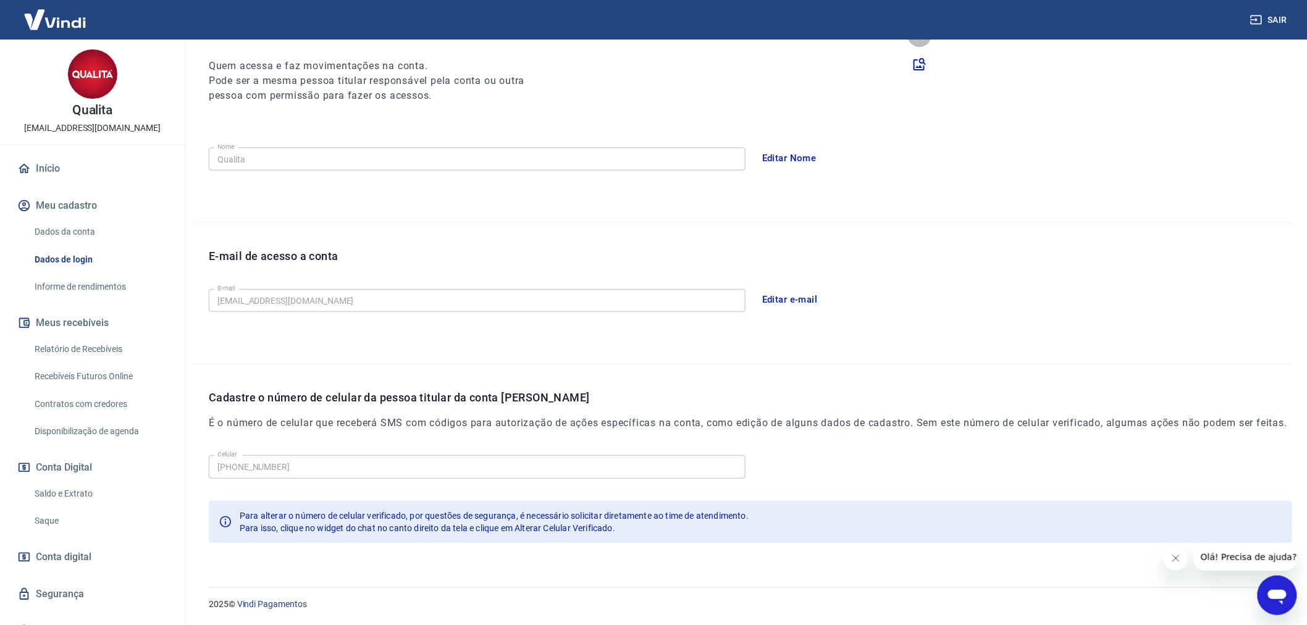
click at [472, 524] on span "Para isso, clique no widget do chat no canto direito da tela e clique em Altera…" at bounding box center [427, 528] width 375 height 10
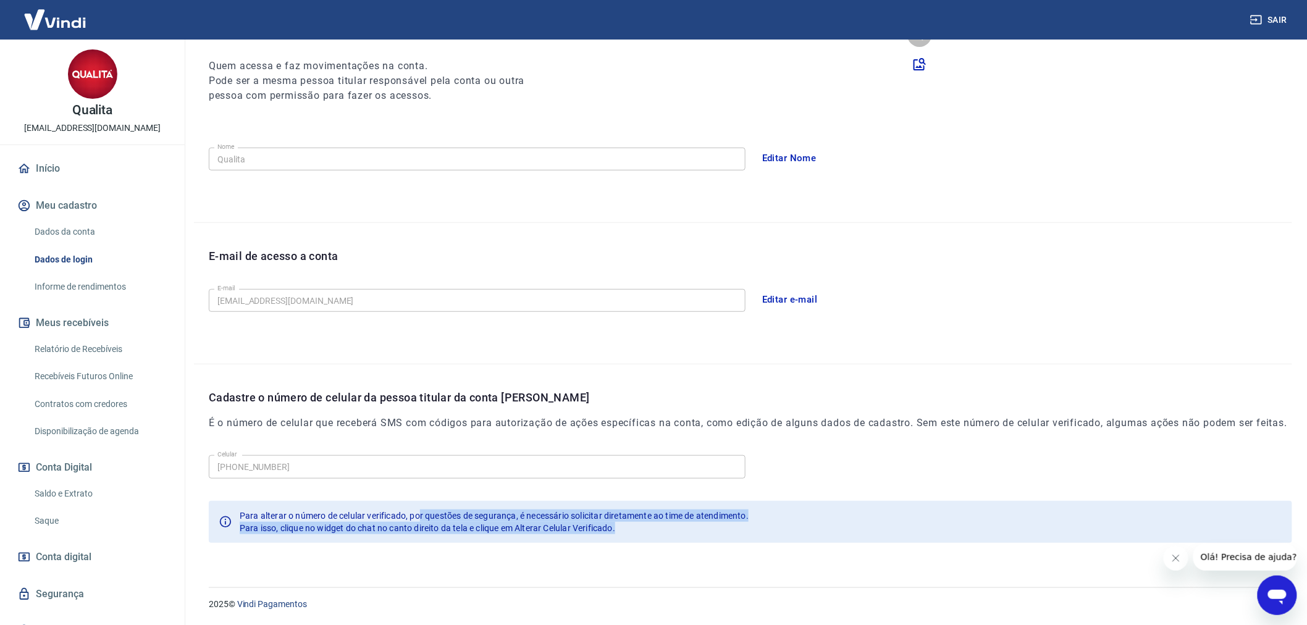
drag, startPoint x: 422, startPoint y: 513, endPoint x: 634, endPoint y: 528, distance: 211.8
click at [634, 528] on div "Para alterar o número de celular verificado, por questões de segurança, é neces…" at bounding box center [494, 522] width 509 height 35
drag, startPoint x: 346, startPoint y: 524, endPoint x: 233, endPoint y: 514, distance: 112.8
click at [343, 524] on span "Para isso, clique no widget do chat no canto direito da tela e clique em Altera…" at bounding box center [427, 528] width 375 height 10
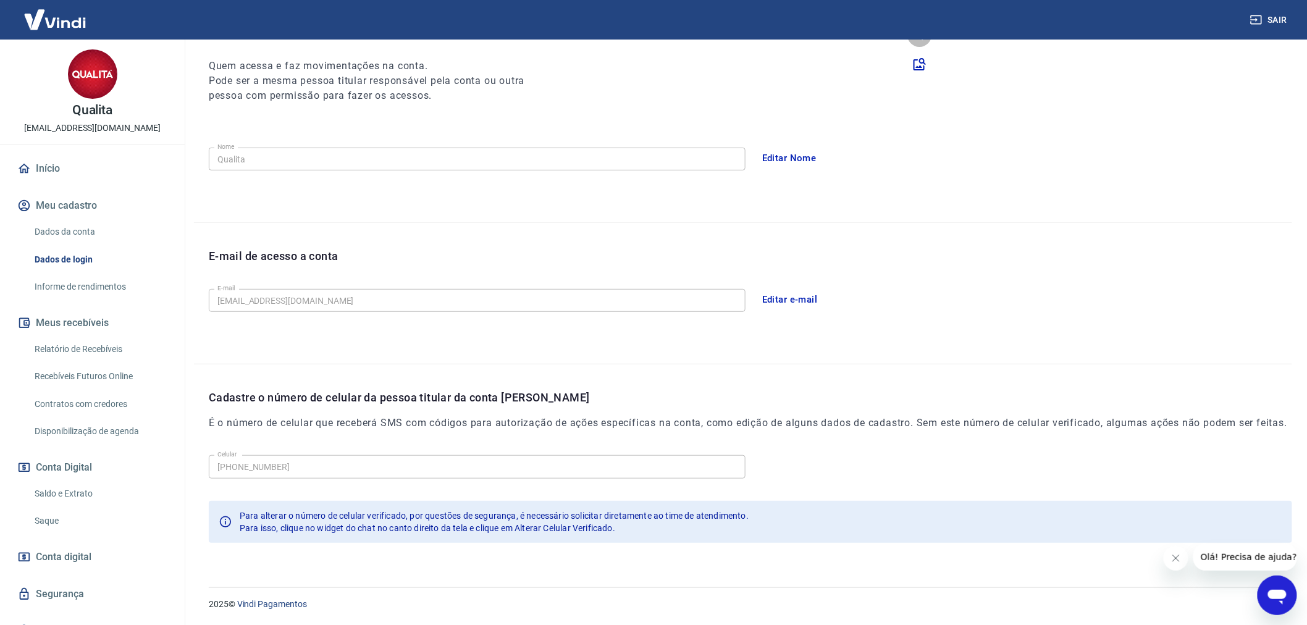
click at [233, 514] on div "Para alterar o número de celular verificado, por questões de segurança, é neces…" at bounding box center [750, 522] width 1083 height 42
drag, startPoint x: 245, startPoint y: 511, endPoint x: 739, endPoint y: 503, distance: 494.1
click at [554, 513] on span "Para alterar o número de celular verificado, por questões de segurança, é neces…" at bounding box center [494, 516] width 509 height 10
drag, startPoint x: 739, startPoint y: 503, endPoint x: 773, endPoint y: 496, distance: 34.6
click at [739, 503] on div "Para alterar o número de celular verificado, por questões de segurança, é neces…" at bounding box center [750, 522] width 1083 height 42
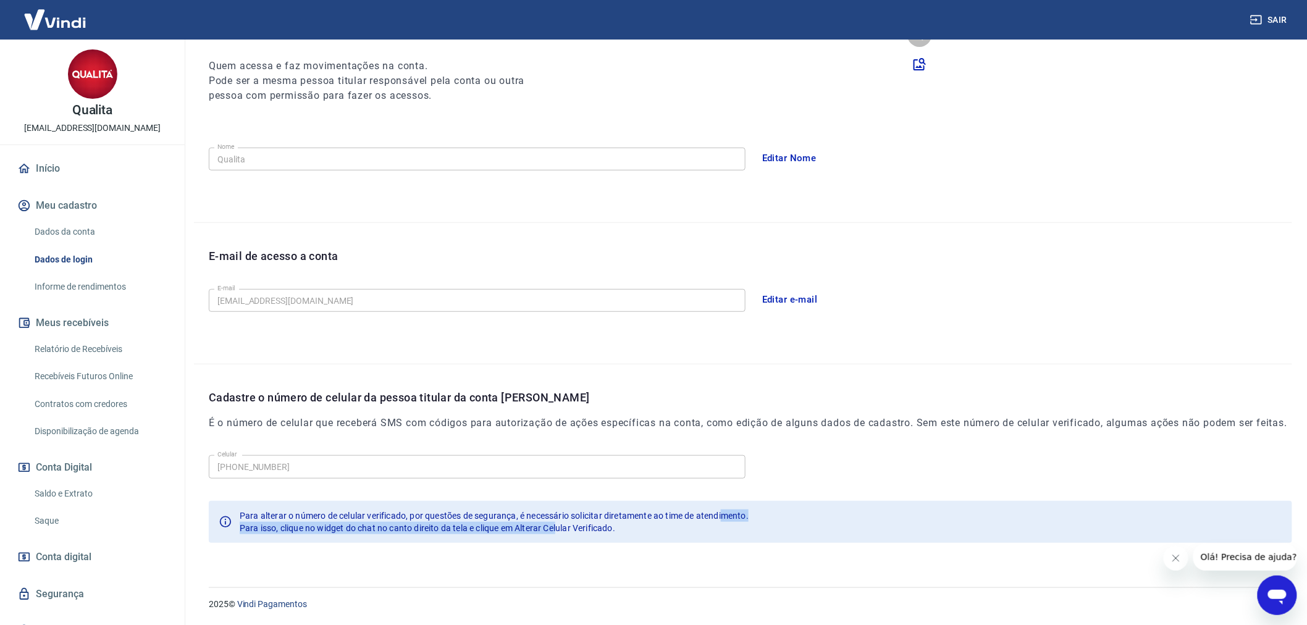
drag, startPoint x: 560, startPoint y: 530, endPoint x: 744, endPoint y: 509, distance: 185.2
click at [732, 509] on div "Para alterar o número de celular verificado, por questões de segurança, é neces…" at bounding box center [494, 522] width 509 height 35
click at [805, 506] on div "Para alterar o número de celular verificado, por questões de segurança, é neces…" at bounding box center [750, 522] width 1083 height 42
click at [831, 386] on div "Cadastre o número de celular da pessoa titular da conta Vindi É o número de cel…" at bounding box center [743, 460] width 1098 height 193
drag, startPoint x: 809, startPoint y: 362, endPoint x: 479, endPoint y: 382, distance: 330.3
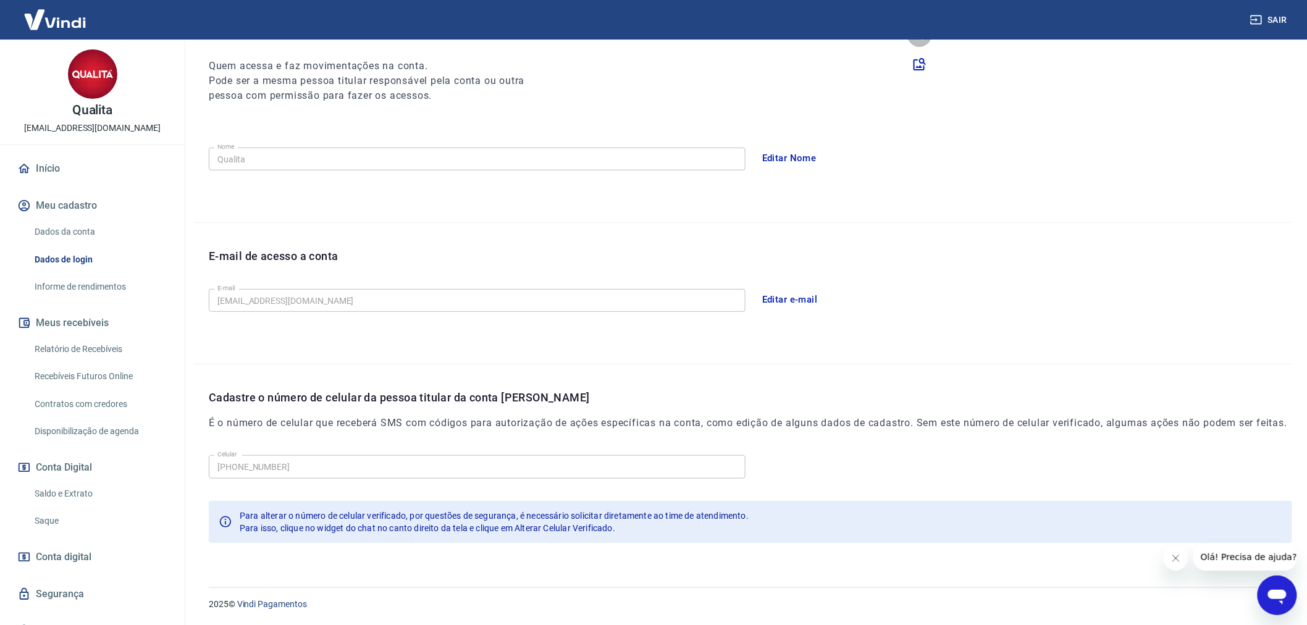
click at [801, 362] on div "E-mail de acesso a conta E-mail qualita@qualitapizzas.com.br E-mail Editar e-ma…" at bounding box center [743, 293] width 1098 height 141
